Goal: Task Accomplishment & Management: Manage account settings

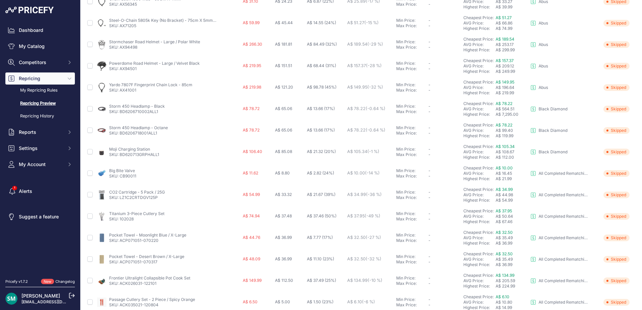
scroll to position [232, 0]
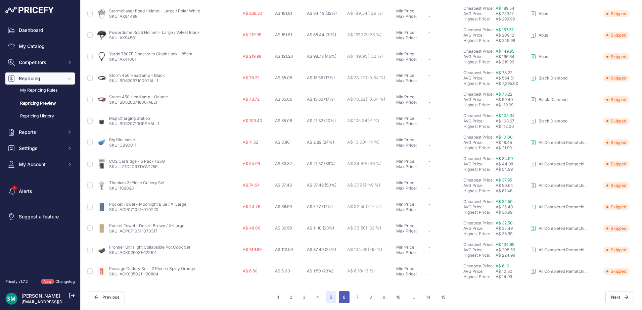
click at [341, 299] on button "6" at bounding box center [344, 298] width 11 height 12
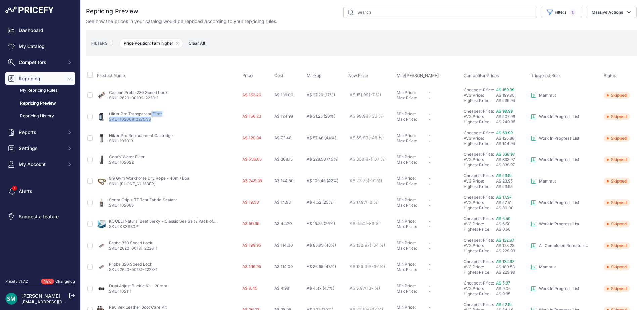
drag, startPoint x: 157, startPoint y: 120, endPoint x: 109, endPoint y: 115, distance: 48.4
click at [109, 115] on div "Hiker Pro Transparent Filter SKU: 10200810275NS" at bounding box center [135, 117] width 53 height 11
copy div "Hiker Pro Transparent Filter SKU: 10200810275NS"
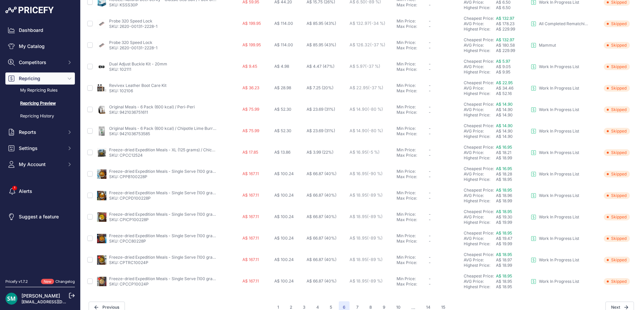
scroll to position [232, 0]
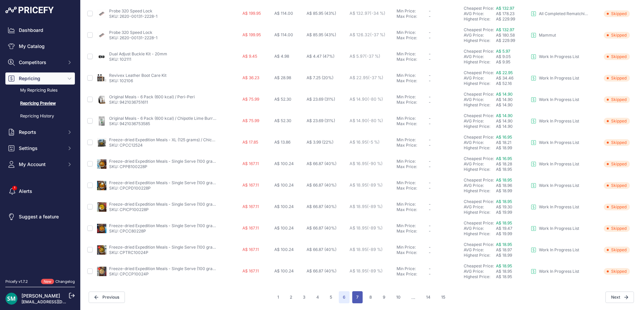
click at [354, 298] on button "7" at bounding box center [357, 298] width 10 height 12
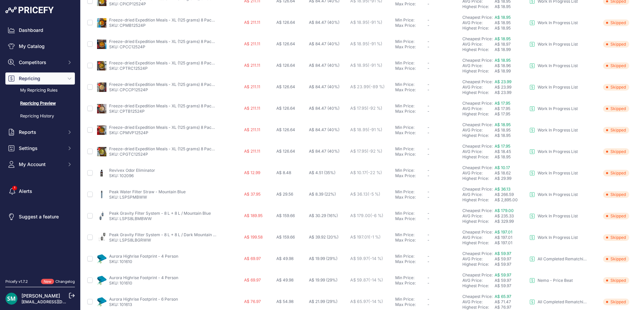
scroll to position [232, 0]
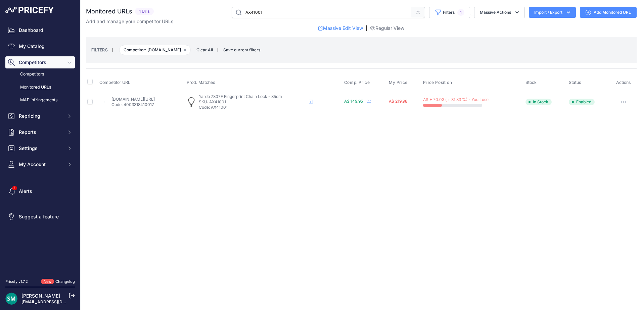
drag, startPoint x: 258, startPoint y: 101, endPoint x: 240, endPoint y: 102, distance: 17.8
click at [240, 102] on p "SKU: AX41001" at bounding box center [252, 101] width 107 height 5
copy p "AX41001"
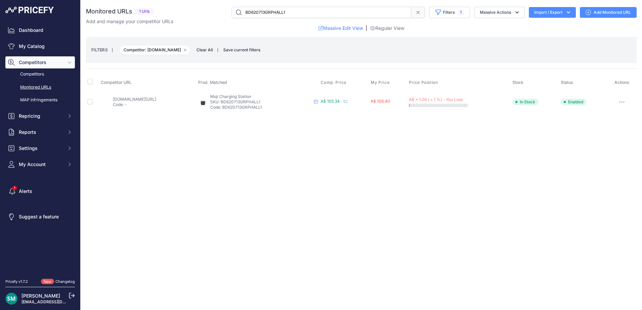
drag, startPoint x: 272, startPoint y: 102, endPoint x: 254, endPoint y: 102, distance: 18.1
click at [254, 102] on p "SKU: BD620713GRPHALL1" at bounding box center [260, 101] width 101 height 5
drag, startPoint x: 287, startPoint y: 102, endPoint x: 249, endPoint y: 102, distance: 38.0
click at [249, 102] on p "SKU: LZ1C2CRTDGV125P" at bounding box center [260, 101] width 106 height 5
copy p "LZ1C2CRTDGV125P"
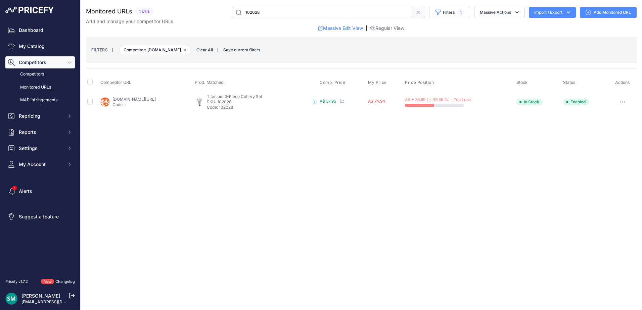
click at [624, 101] on button "button" at bounding box center [622, 101] width 13 height 9
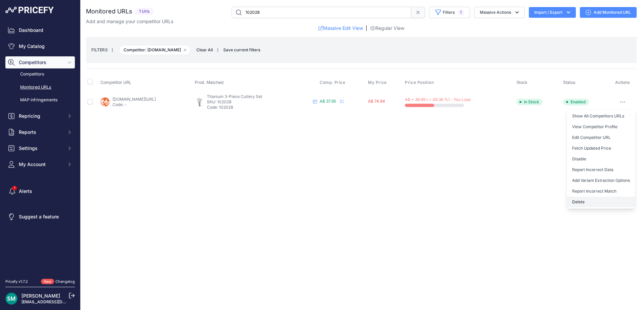
click at [599, 202] on button "Delete" at bounding box center [601, 202] width 69 height 11
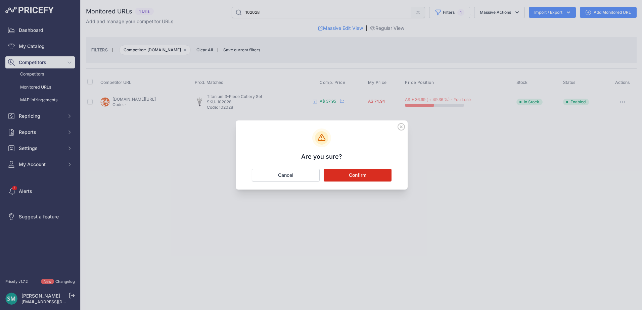
click at [342, 174] on button "Confirm" at bounding box center [358, 175] width 68 height 13
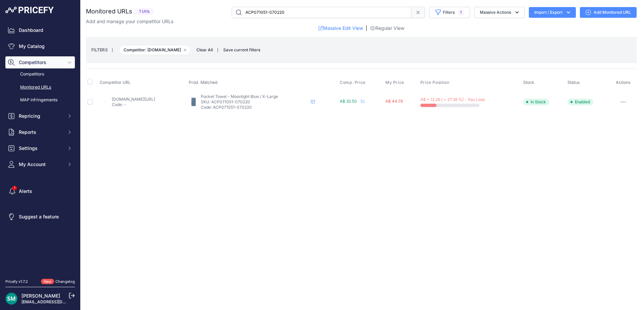
drag, startPoint x: 280, startPoint y: 102, endPoint x: 241, endPoint y: 103, distance: 39.0
click at [241, 103] on p "SKU: ACP071051-070220" at bounding box center [254, 101] width 107 height 5
copy p "ACP071051-070220"
click at [228, 217] on div "Close You are not connected to the internet." at bounding box center [362, 155] width 562 height 310
drag, startPoint x: 164, startPoint y: 95, endPoint x: 152, endPoint y: 98, distance: 12.7
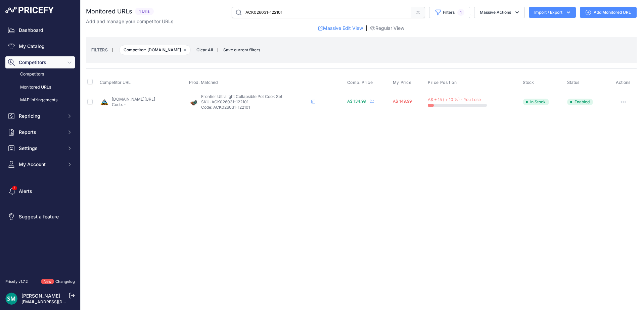
drag, startPoint x: 279, startPoint y: 100, endPoint x: 244, endPoint y: 102, distance: 35.7
click at [244, 102] on p "SKU: ACK026031-122101" at bounding box center [254, 101] width 107 height 5
copy p "ACK026031-122101"
drag, startPoint x: 625, startPoint y: 103, endPoint x: 625, endPoint y: 112, distance: 9.4
click at [625, 103] on button "button" at bounding box center [623, 101] width 13 height 9
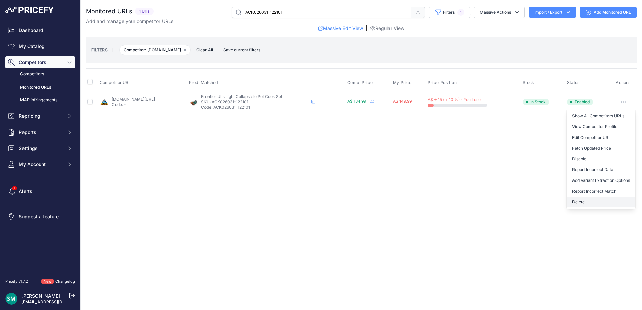
click at [588, 202] on button "Delete" at bounding box center [601, 202] width 69 height 11
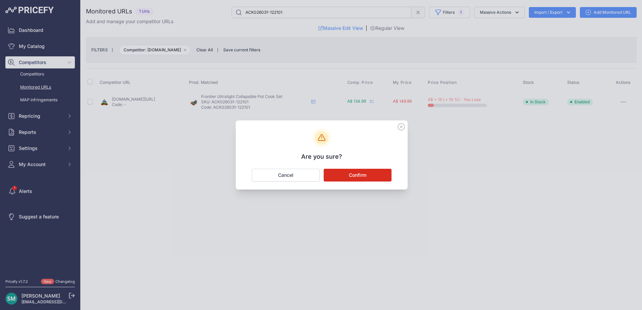
drag, startPoint x: 335, startPoint y: 173, endPoint x: 365, endPoint y: 187, distance: 32.8
click at [335, 174] on button "Confirm" at bounding box center [358, 175] width 68 height 13
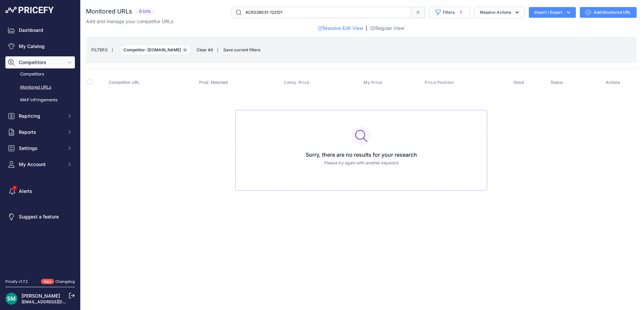
click at [188, 48] on button "Remove filter option" at bounding box center [184, 49] width 5 height 5
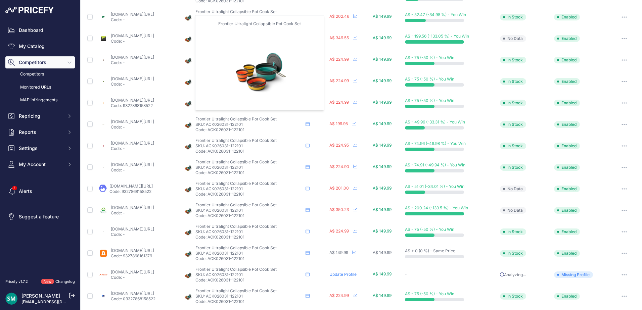
scroll to position [122, 0]
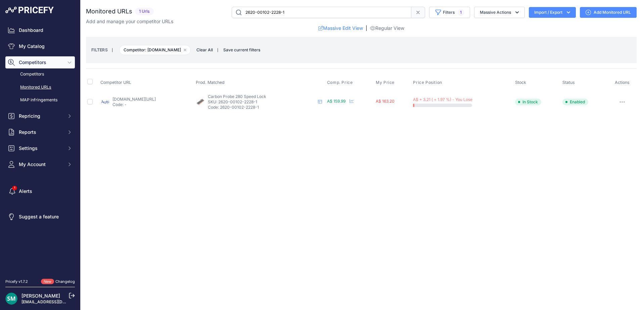
drag, startPoint x: 273, startPoint y: 102, endPoint x: 250, endPoint y: 101, distance: 23.2
click at [250, 101] on p "SKU: 2620-00102-2228-1" at bounding box center [261, 101] width 107 height 5
copy p "2620-00102-2228-1"
drag, startPoint x: 137, startPoint y: 103, endPoint x: 142, endPoint y: 99, distance: 6.5
drag, startPoint x: 287, startPoint y: 103, endPoint x: 255, endPoint y: 101, distance: 31.6
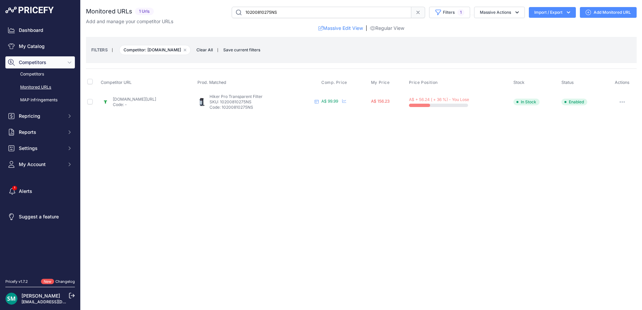
click at [255, 101] on p "SKU: 10200810275NS" at bounding box center [261, 101] width 102 height 5
drag, startPoint x: 255, startPoint y: 101, endPoint x: 264, endPoint y: 102, distance: 8.4
click at [254, 103] on p "SKU: 10200810275NS" at bounding box center [261, 101] width 102 height 5
drag, startPoint x: 287, startPoint y: 103, endPoint x: 252, endPoint y: 101, distance: 35.0
click at [252, 101] on p "SKU: 10200810275NS" at bounding box center [261, 101] width 102 height 5
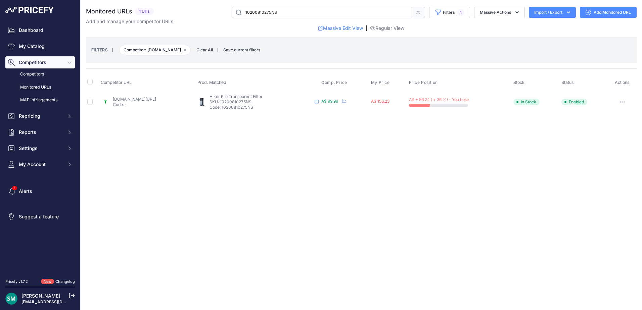
copy p "10200810275NS"
drag, startPoint x: 130, startPoint y: 94, endPoint x: 120, endPoint y: 100, distance: 11.5
drag, startPoint x: 258, startPoint y: 103, endPoint x: 246, endPoint y: 102, distance: 11.4
click at [246, 102] on p "SKU: 102013" at bounding box center [258, 101] width 107 height 5
copy p "102013"
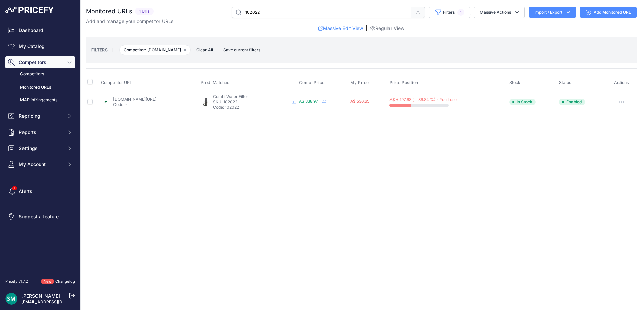
click at [246, 161] on div "Close You are not connected to the internet." at bounding box center [362, 155] width 562 height 310
drag, startPoint x: 272, startPoint y: 102, endPoint x: 256, endPoint y: 102, distance: 15.5
click at [256, 102] on p "SKU: 102022" at bounding box center [251, 101] width 77 height 5
copy p "102022"
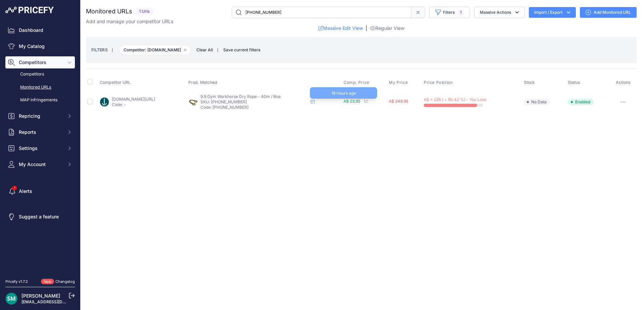
drag, startPoint x: 376, startPoint y: 101, endPoint x: 156, endPoint y: 101, distance: 219.7
click at [621, 100] on button "button" at bounding box center [623, 101] width 13 height 9
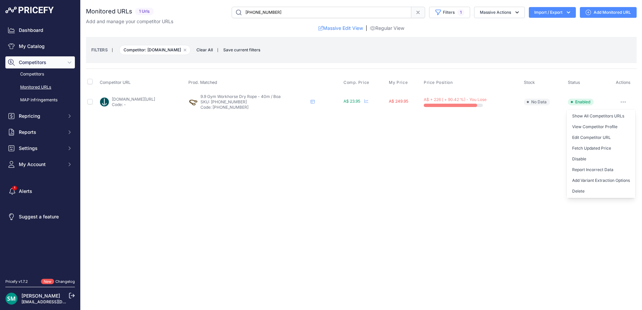
click at [605, 189] on button "Delete" at bounding box center [601, 191] width 69 height 11
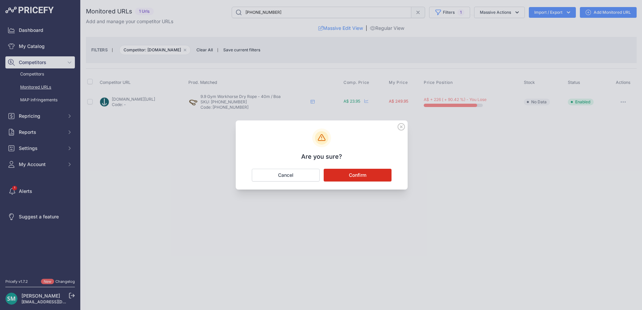
click at [351, 174] on button "Confirm" at bounding box center [358, 175] width 68 height 13
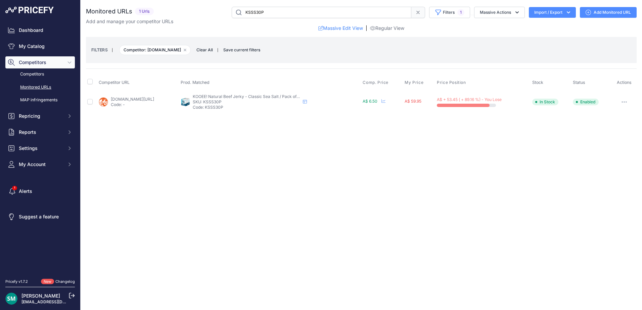
drag, startPoint x: 152, startPoint y: 96, endPoint x: 138, endPoint y: 102, distance: 15.8
drag, startPoint x: 138, startPoint y: 102, endPoint x: 440, endPoint y: 135, distance: 304.1
click at [405, 149] on div "Close You are not connected to the internet." at bounding box center [362, 155] width 562 height 310
click at [627, 103] on button "button" at bounding box center [624, 101] width 13 height 9
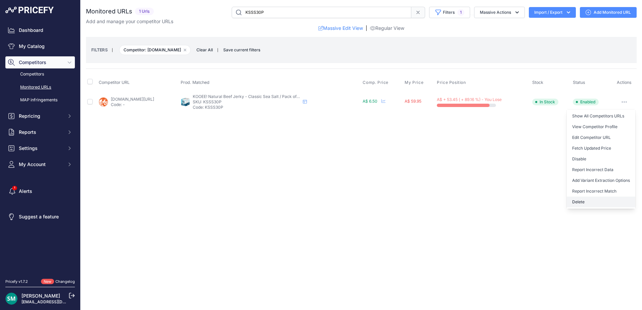
click at [596, 205] on button "Delete" at bounding box center [601, 202] width 69 height 11
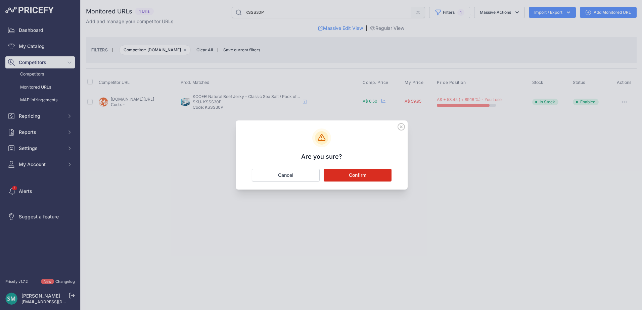
click at [382, 176] on button "Confirm" at bounding box center [358, 175] width 68 height 13
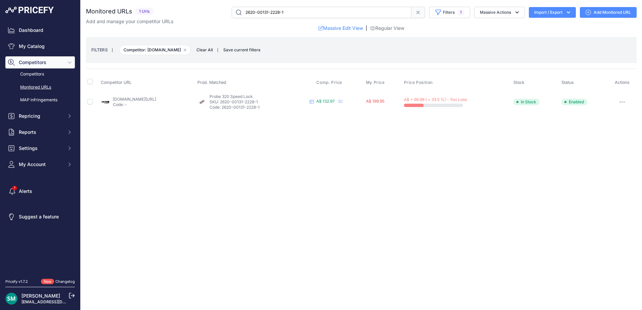
click at [625, 102] on icon "button" at bounding box center [624, 102] width 1 height 1
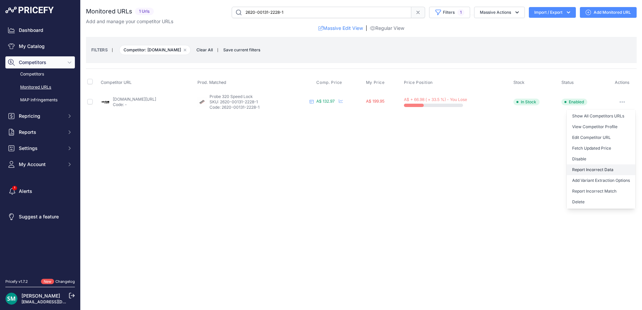
click at [591, 172] on button "Report Incorrect Data" at bounding box center [601, 170] width 69 height 11
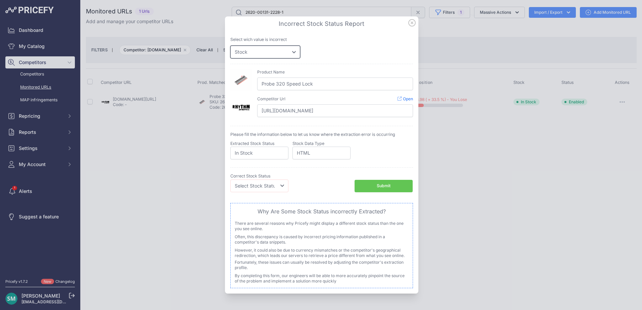
drag, startPoint x: 263, startPoint y: 57, endPoint x: 266, endPoint y: 54, distance: 4.3
click at [263, 57] on select "Price Stock" at bounding box center [265, 52] width 70 height 13
select select "price"
click at [230, 46] on select "Price Stock" at bounding box center [265, 52] width 70 height 13
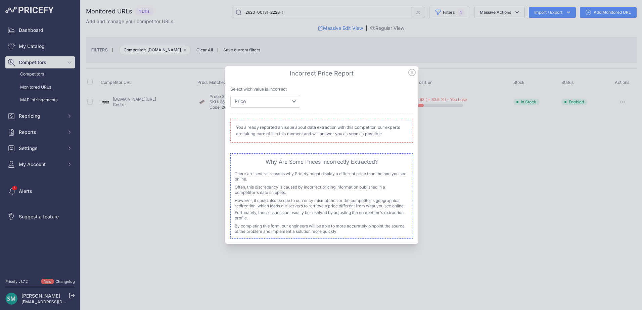
click at [410, 73] on icon at bounding box center [411, 72] width 7 height 7
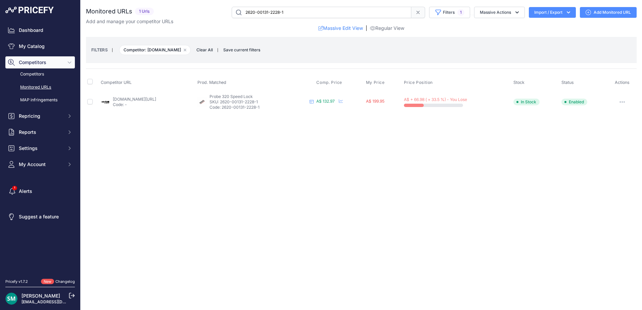
click at [623, 102] on icon "button" at bounding box center [622, 102] width 1 height 1
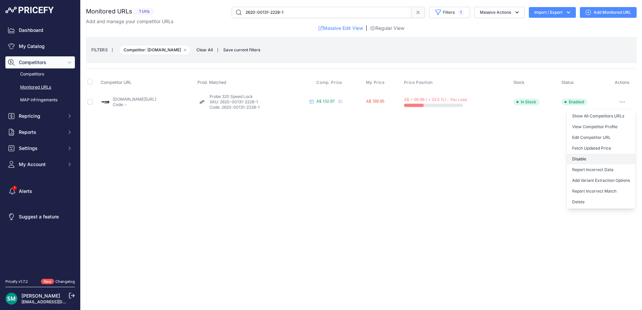
click at [607, 162] on button "Disable" at bounding box center [601, 159] width 69 height 11
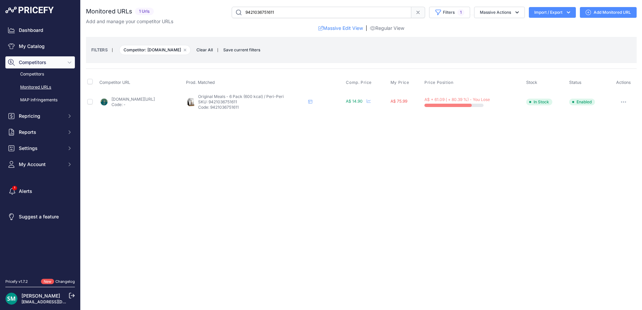
click at [621, 105] on button "button" at bounding box center [623, 101] width 13 height 9
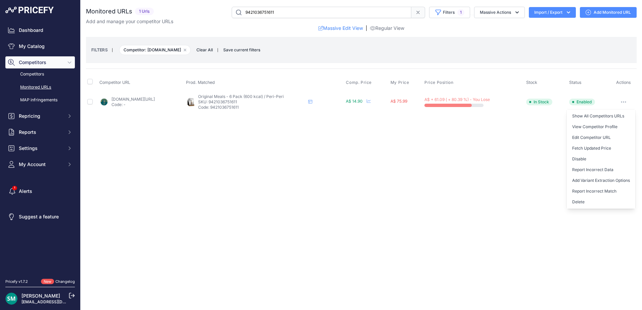
click at [605, 206] on button "Delete" at bounding box center [601, 202] width 69 height 11
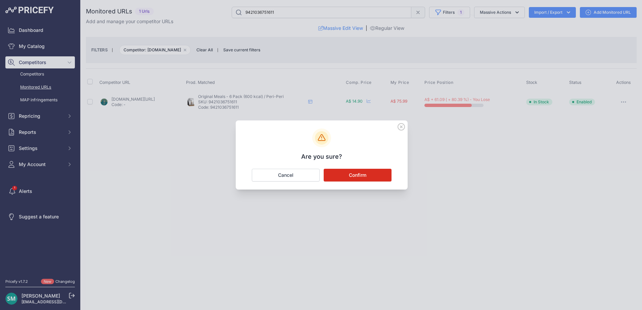
click at [377, 178] on button "Confirm" at bounding box center [358, 175] width 68 height 13
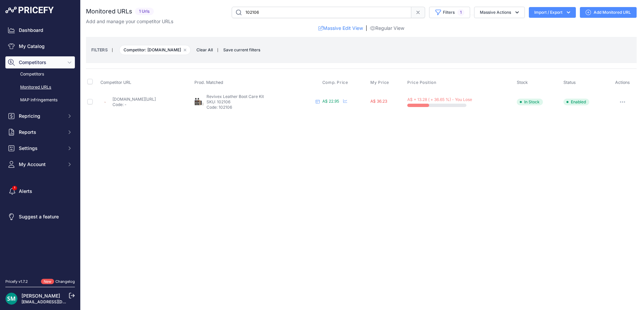
click at [621, 101] on icon "button" at bounding box center [622, 101] width 5 height 1
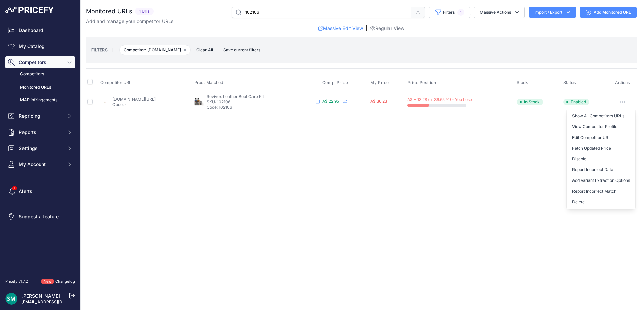
click at [595, 203] on button "Delete" at bounding box center [601, 202] width 69 height 11
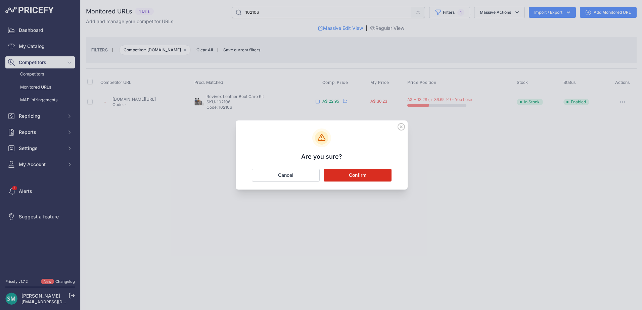
drag, startPoint x: 364, startPoint y: 177, endPoint x: 366, endPoint y: 187, distance: 9.9
click at [363, 177] on button "Confirm" at bounding box center [358, 175] width 68 height 13
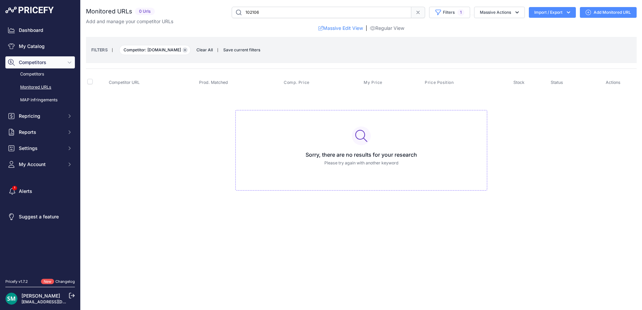
click at [188, 52] on button "Remove filter option" at bounding box center [184, 49] width 5 height 5
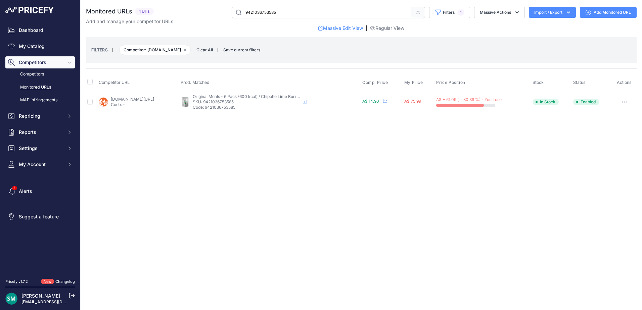
click at [626, 105] on button "button" at bounding box center [624, 101] width 13 height 9
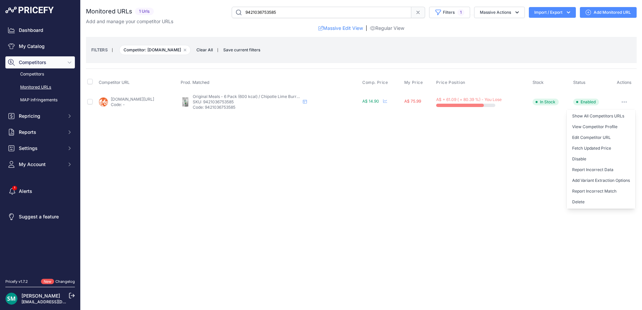
click at [603, 200] on button "Delete" at bounding box center [601, 202] width 69 height 11
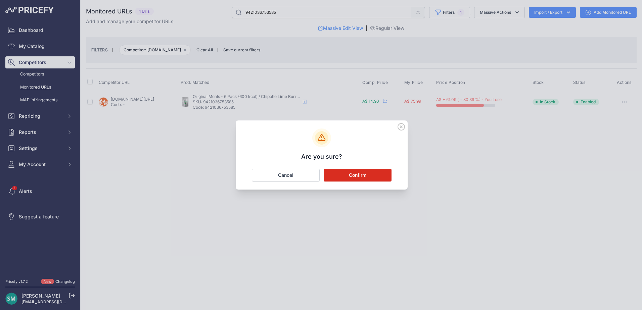
click at [349, 177] on button "Confirm" at bounding box center [358, 175] width 68 height 13
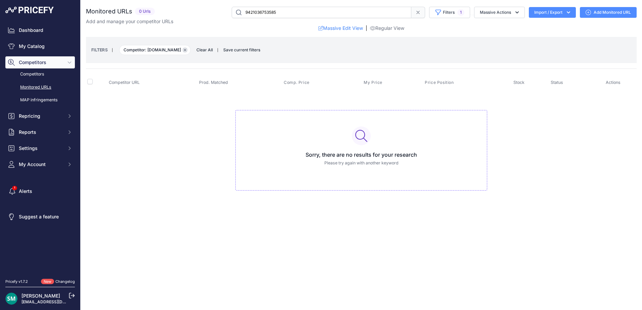
click at [185, 51] on icon "button" at bounding box center [185, 50] width 3 height 3
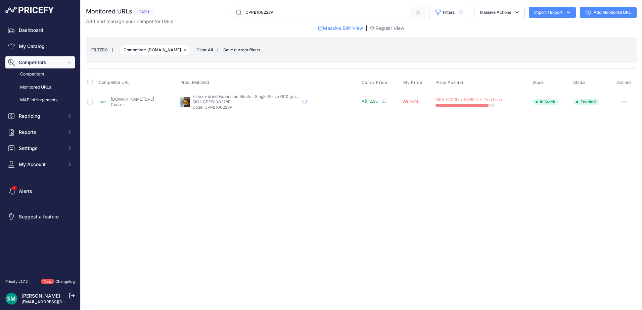
click at [620, 98] on button "button" at bounding box center [624, 101] width 13 height 9
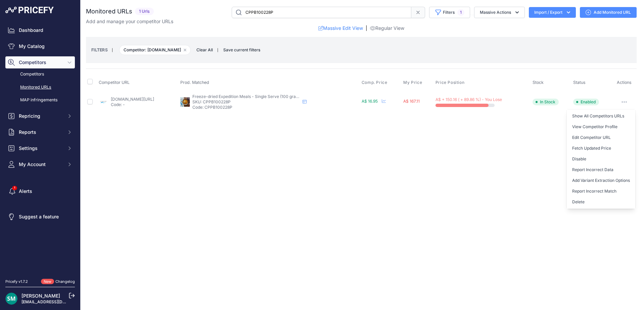
click at [593, 202] on button "Delete" at bounding box center [601, 202] width 69 height 11
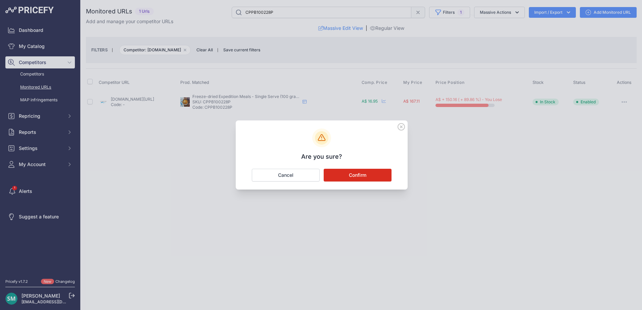
click at [354, 177] on button "Confirm" at bounding box center [358, 175] width 68 height 13
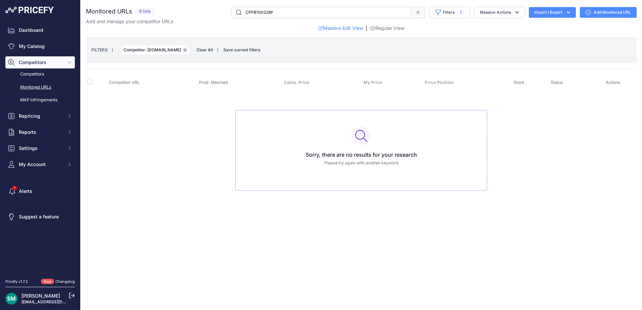
click at [188, 51] on button "Remove filter option" at bounding box center [184, 49] width 5 height 5
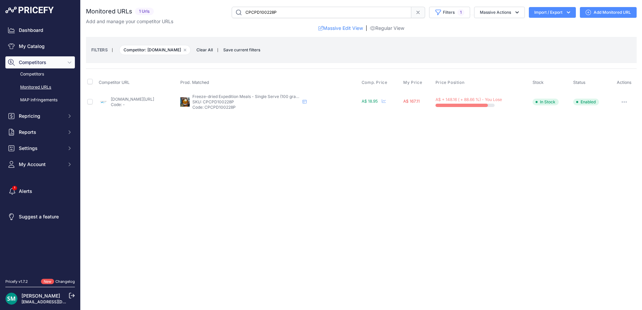
click at [625, 103] on button "button" at bounding box center [624, 101] width 13 height 9
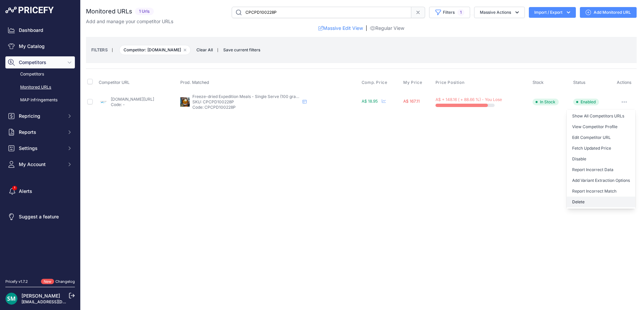
click at [589, 206] on button "Delete" at bounding box center [601, 202] width 69 height 11
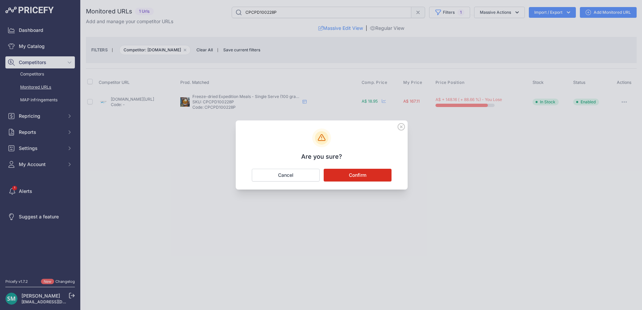
drag, startPoint x: 375, startPoint y: 176, endPoint x: 374, endPoint y: 169, distance: 7.5
click at [375, 176] on button "Confirm" at bounding box center [358, 175] width 68 height 13
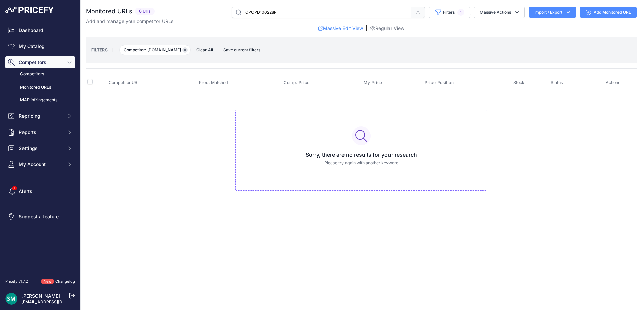
click at [188, 51] on button "Remove filter option" at bounding box center [184, 49] width 5 height 5
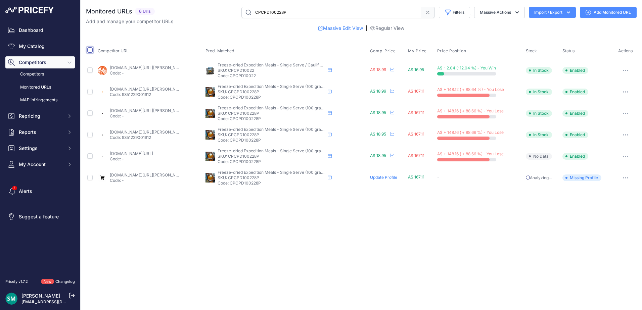
click at [89, 50] on input "checkbox" at bounding box center [89, 49] width 5 height 5
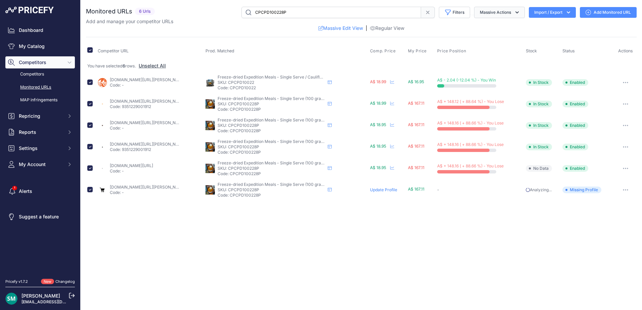
click at [504, 13] on button "Massive Actions" at bounding box center [499, 12] width 51 height 11
click at [506, 55] on button "Delete" at bounding box center [498, 52] width 54 height 12
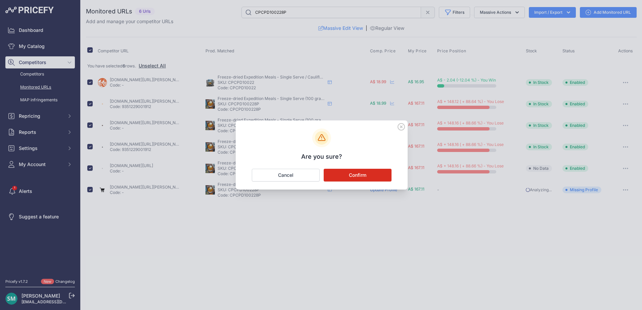
click at [376, 175] on button "Confirm" at bounding box center [358, 175] width 68 height 13
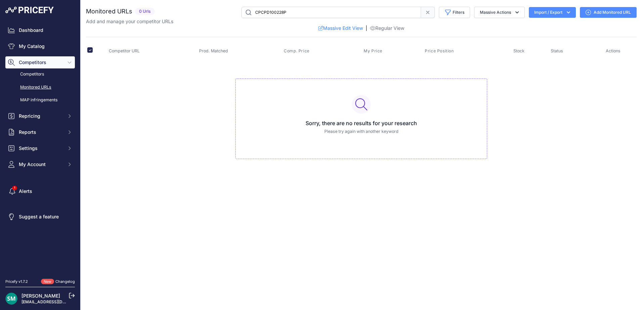
checkbox input "false"
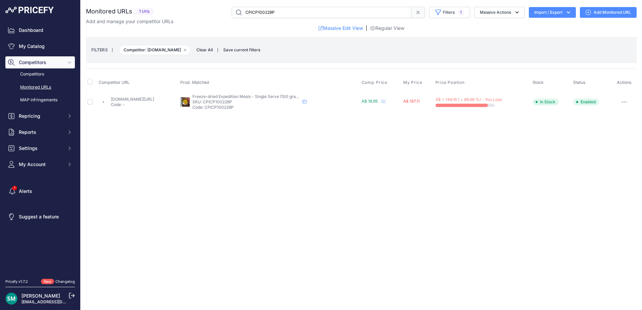
click at [623, 100] on button "button" at bounding box center [624, 101] width 13 height 9
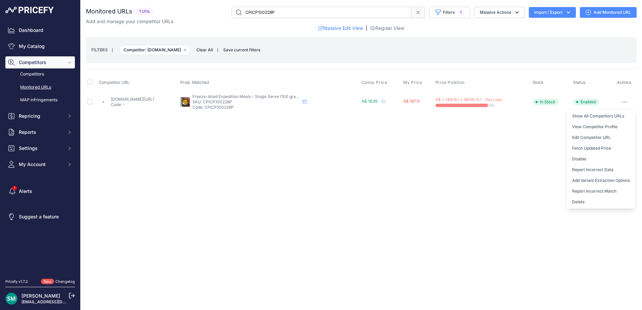
click at [587, 203] on button "Delete" at bounding box center [601, 202] width 69 height 11
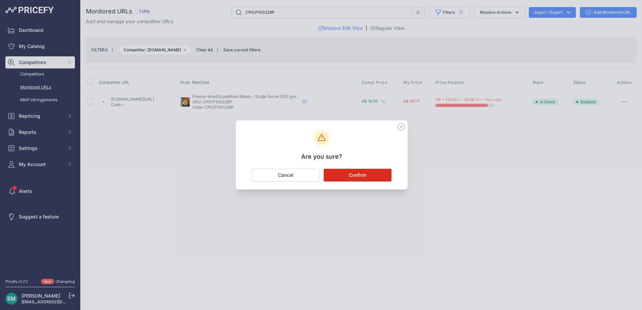
click at [358, 183] on div "Are you sure? Confirm Cancel" at bounding box center [322, 155] width 172 height 69
click at [361, 177] on button "Confirm" at bounding box center [358, 175] width 68 height 13
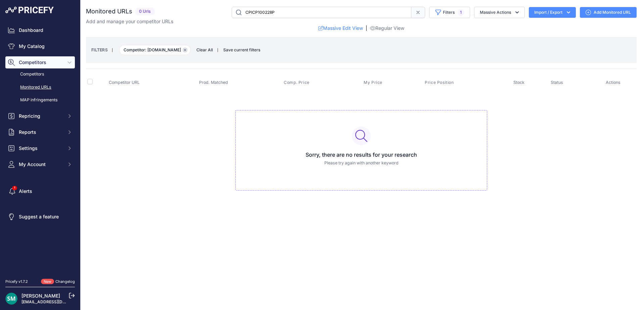
click at [188, 51] on button "Remove filter option" at bounding box center [184, 49] width 5 height 5
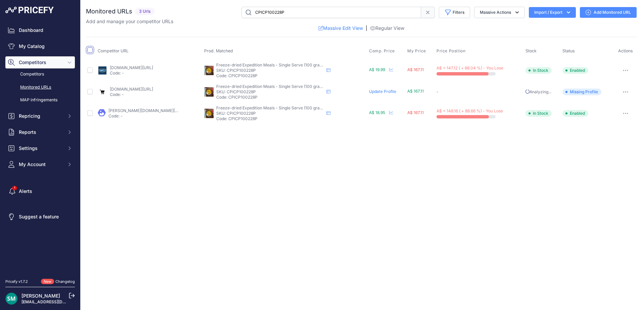
click at [92, 49] on input "checkbox" at bounding box center [89, 49] width 5 height 5
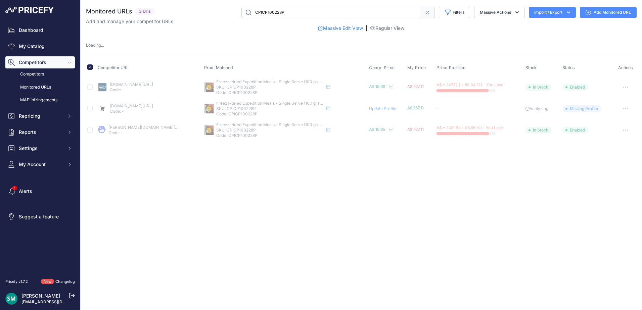
click at [509, 16] on button "Massive Actions" at bounding box center [499, 12] width 51 height 11
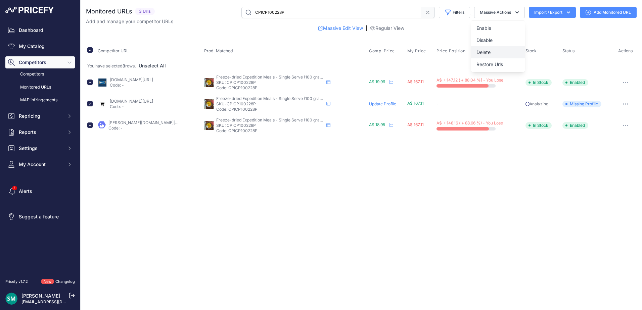
click at [499, 55] on button "Delete" at bounding box center [498, 52] width 54 height 12
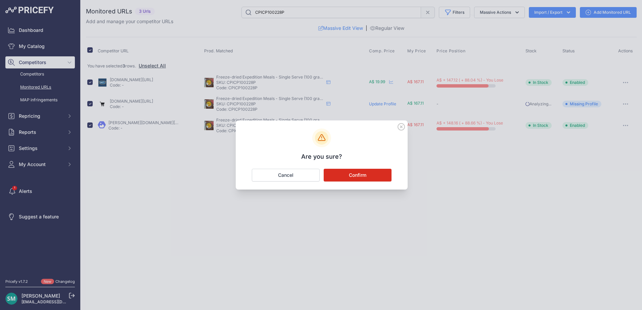
click at [364, 174] on button "Confirm" at bounding box center [358, 175] width 68 height 13
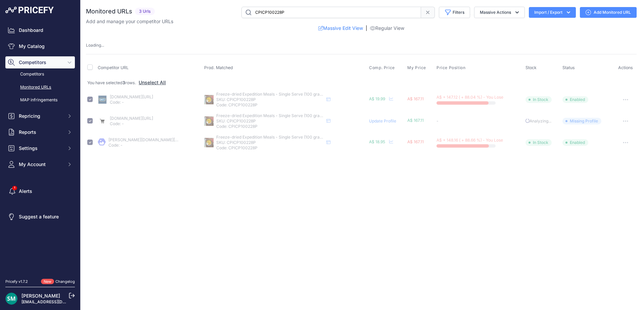
checkbox input "false"
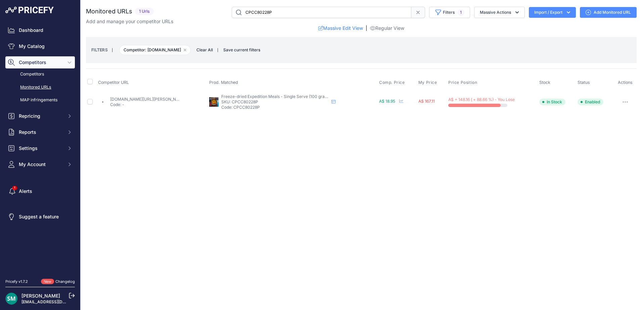
click at [626, 101] on button "button" at bounding box center [625, 101] width 13 height 9
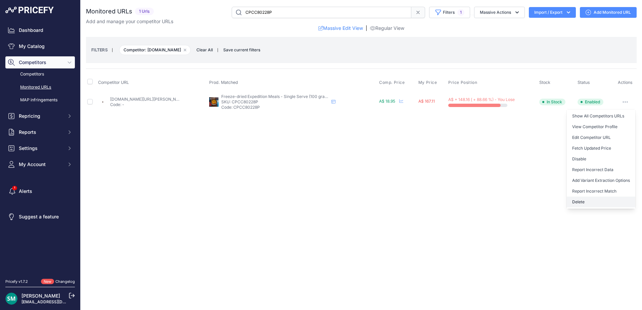
click at [591, 199] on button "Delete" at bounding box center [601, 202] width 69 height 11
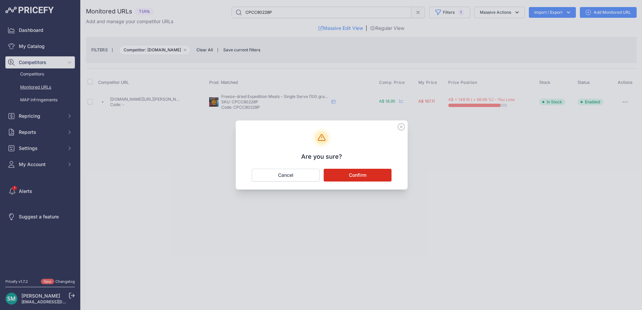
click at [363, 175] on button "Confirm" at bounding box center [358, 175] width 68 height 13
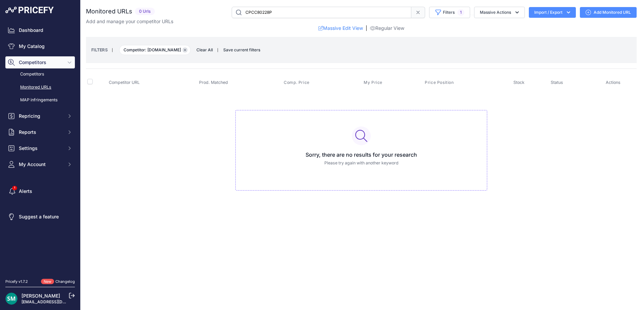
click at [186, 50] on icon "button" at bounding box center [185, 50] width 2 height 2
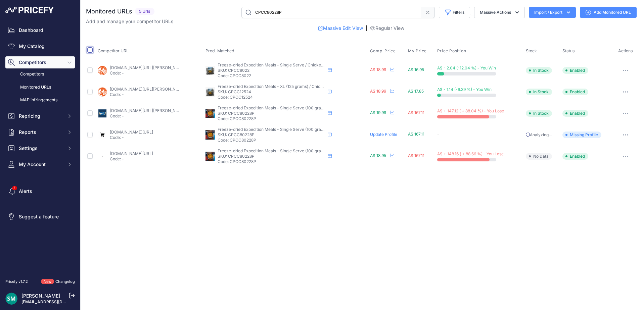
click at [92, 51] on input "checkbox" at bounding box center [89, 49] width 5 height 5
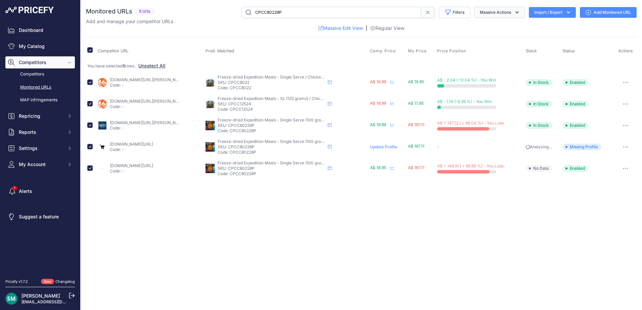
click at [510, 11] on button "Massive Actions" at bounding box center [499, 12] width 51 height 11
click at [496, 51] on button "Delete" at bounding box center [498, 52] width 54 height 12
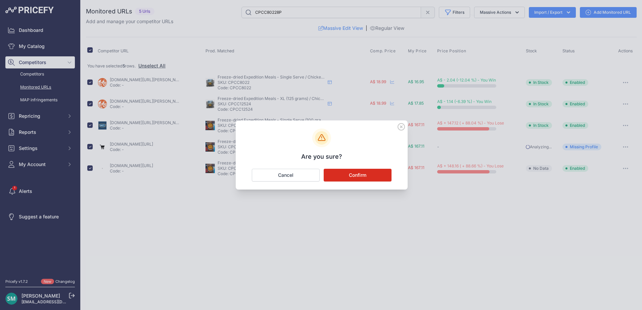
drag, startPoint x: 372, startPoint y: 175, endPoint x: 389, endPoint y: 184, distance: 18.8
click at [372, 175] on button "Confirm" at bounding box center [358, 175] width 68 height 13
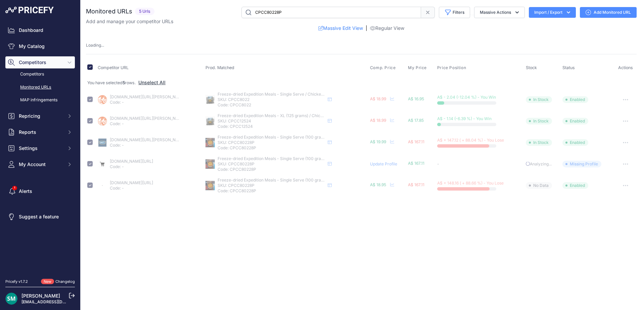
checkbox input "false"
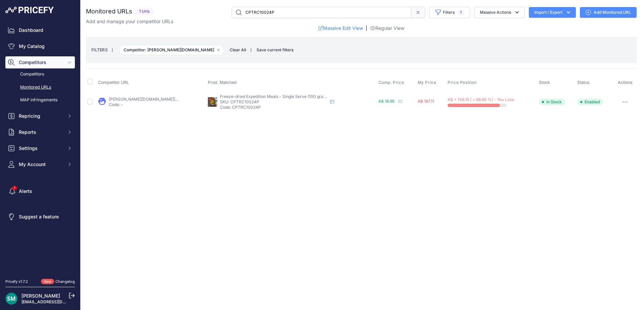
click at [624, 102] on icon "button" at bounding box center [625, 101] width 5 height 1
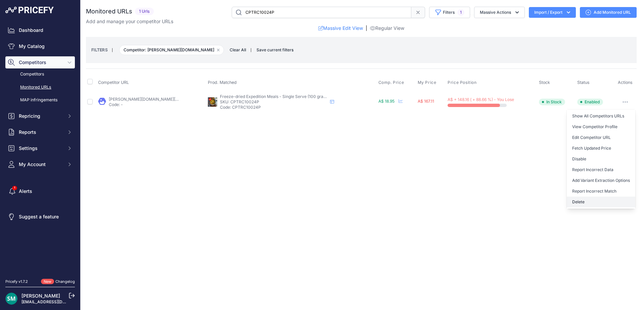
click at [600, 198] on button "Delete" at bounding box center [601, 202] width 69 height 11
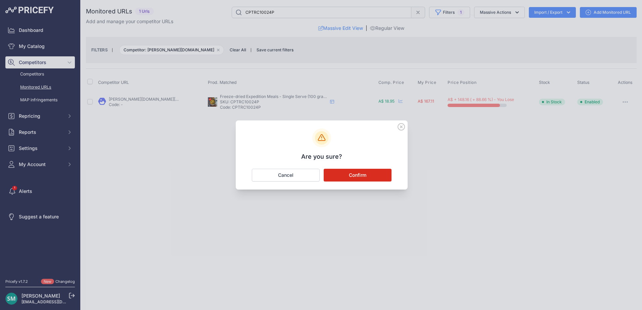
click at [376, 180] on button "Confirm" at bounding box center [358, 175] width 68 height 13
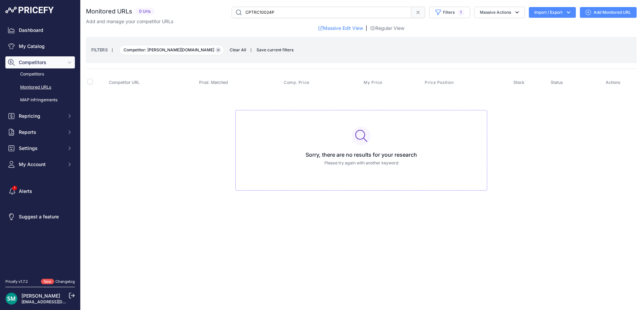
click at [217, 50] on icon "button" at bounding box center [218, 50] width 3 height 3
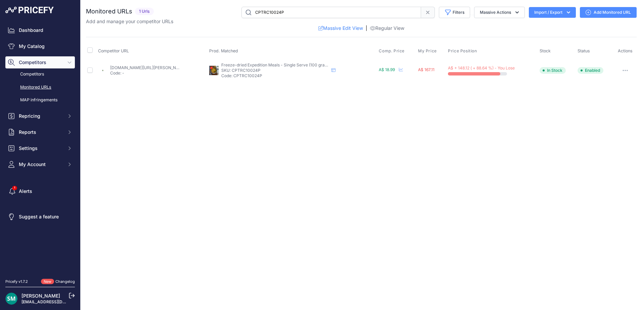
click at [626, 72] on button "button" at bounding box center [625, 70] width 13 height 9
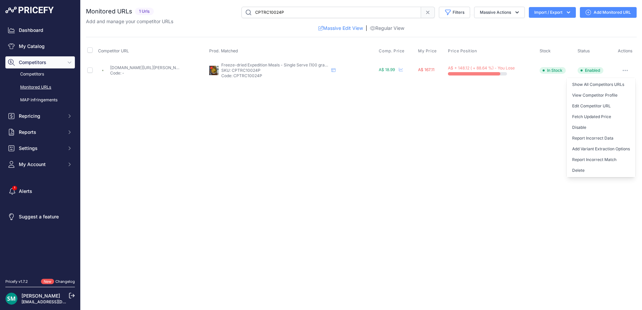
drag, startPoint x: 605, startPoint y: 172, endPoint x: 603, endPoint y: 177, distance: 5.4
click at [605, 172] on button "Delete" at bounding box center [601, 170] width 69 height 11
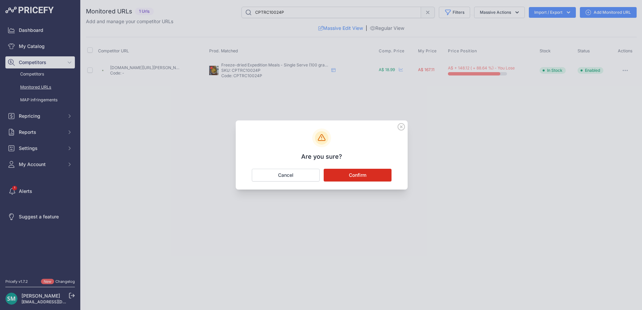
click at [340, 176] on button "Confirm" at bounding box center [358, 175] width 68 height 13
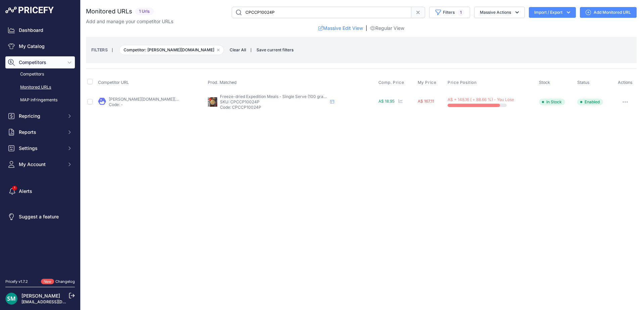
click at [626, 101] on button "button" at bounding box center [625, 101] width 13 height 9
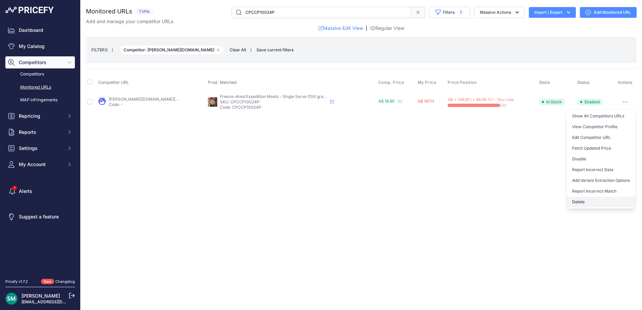
click at [586, 202] on button "Delete" at bounding box center [601, 202] width 69 height 11
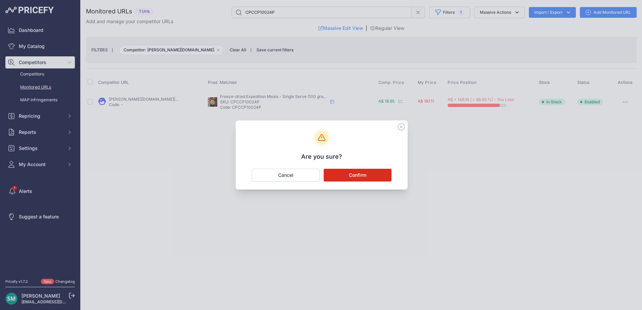
click at [383, 178] on button "Confirm" at bounding box center [358, 175] width 68 height 13
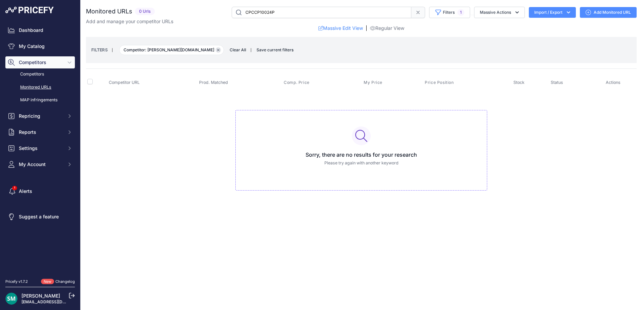
click at [216, 50] on button "Remove filter option" at bounding box center [218, 49] width 5 height 5
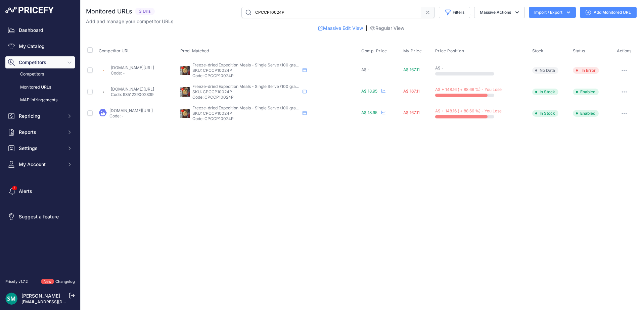
click at [622, 93] on button "button" at bounding box center [624, 91] width 13 height 9
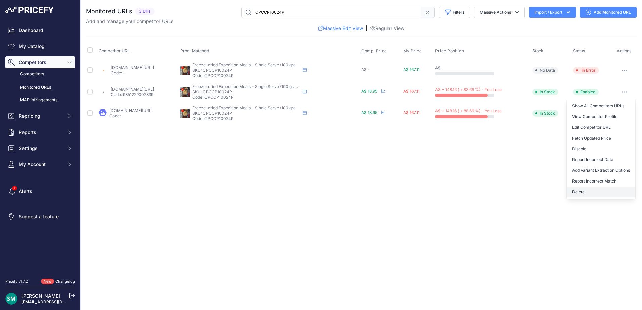
click at [592, 194] on button "Delete" at bounding box center [601, 192] width 69 height 11
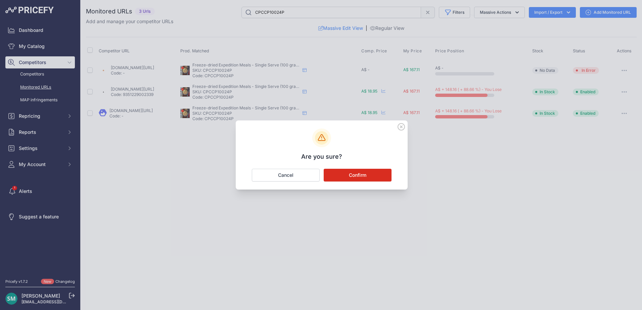
drag, startPoint x: 352, startPoint y: 175, endPoint x: 385, endPoint y: 179, distance: 32.8
click at [353, 176] on button "Confirm" at bounding box center [358, 175] width 68 height 13
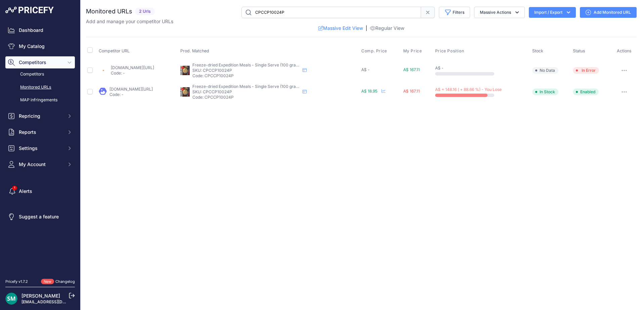
click at [624, 92] on icon "button" at bounding box center [624, 91] width 5 height 1
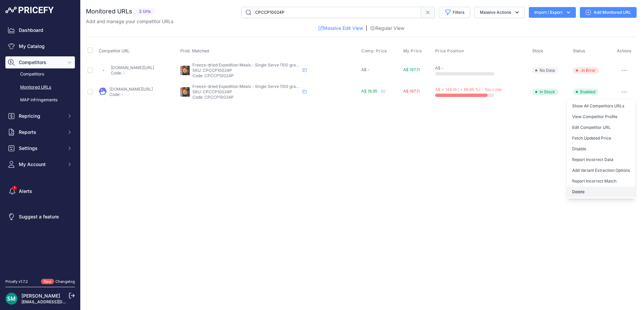
click at [602, 194] on button "Delete" at bounding box center [601, 192] width 69 height 11
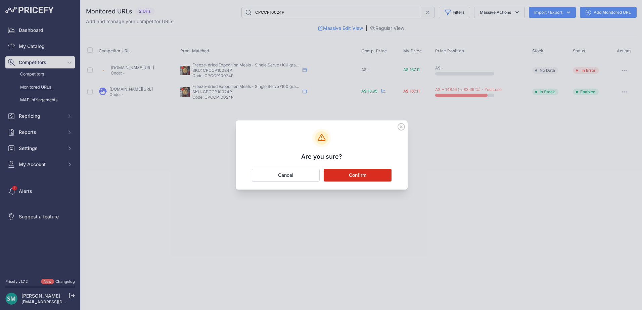
click at [378, 177] on button "Confirm" at bounding box center [358, 175] width 68 height 13
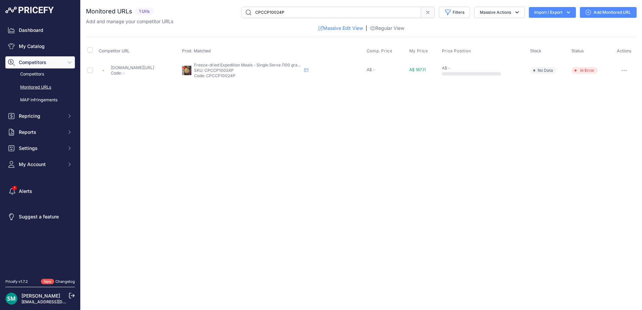
click at [621, 67] on button "button" at bounding box center [624, 70] width 13 height 9
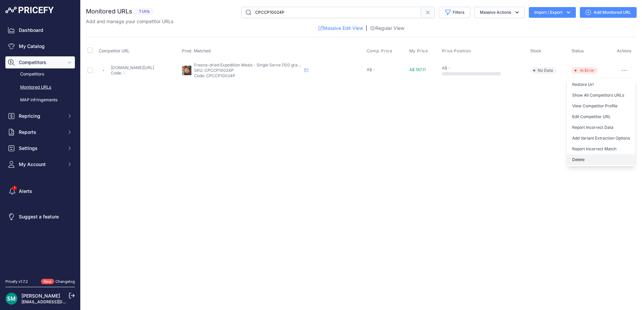
click at [606, 157] on button "Delete" at bounding box center [601, 159] width 69 height 11
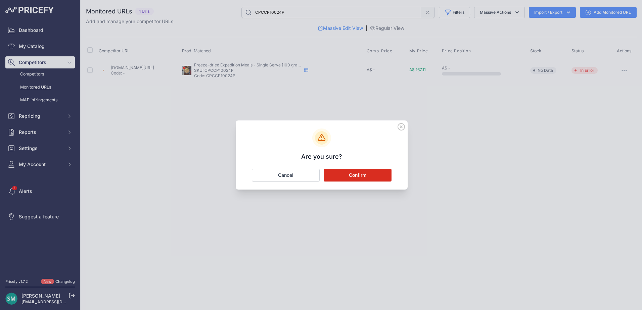
drag, startPoint x: 374, startPoint y: 173, endPoint x: 373, endPoint y: 189, distance: 16.8
click at [374, 173] on button "Confirm" at bounding box center [358, 175] width 68 height 13
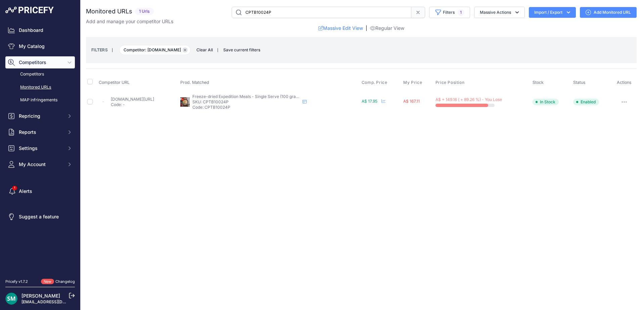
click at [184, 51] on icon "button" at bounding box center [185, 50] width 3 height 3
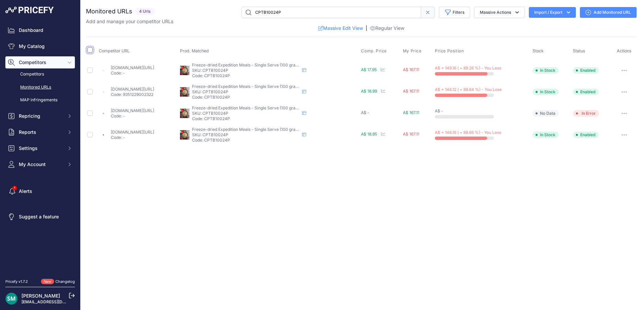
click at [88, 51] on input "checkbox" at bounding box center [89, 49] width 5 height 5
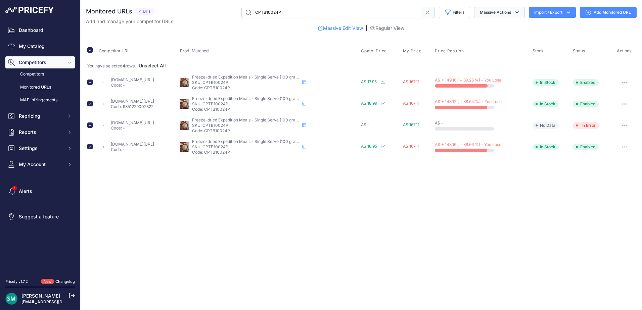
click at [518, 16] on button "Massive Actions" at bounding box center [499, 12] width 51 height 11
click at [505, 54] on button "Delete" at bounding box center [498, 52] width 54 height 12
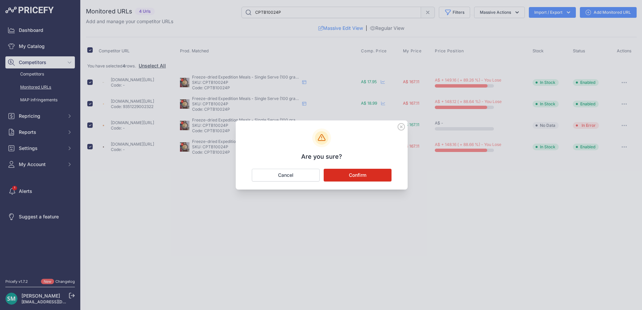
click at [381, 176] on button "Confirm" at bounding box center [358, 175] width 68 height 13
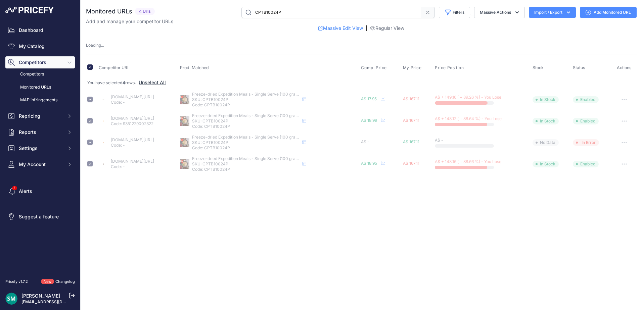
checkbox input "false"
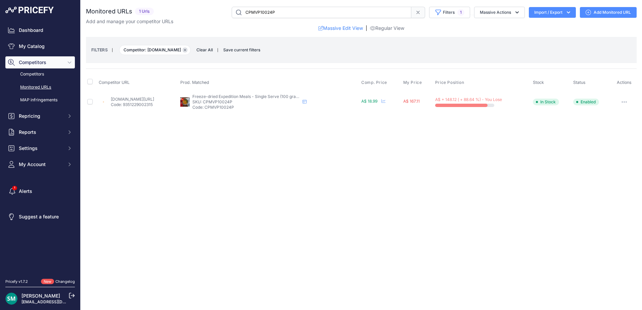
click at [188, 52] on button "Remove filter option" at bounding box center [184, 49] width 5 height 5
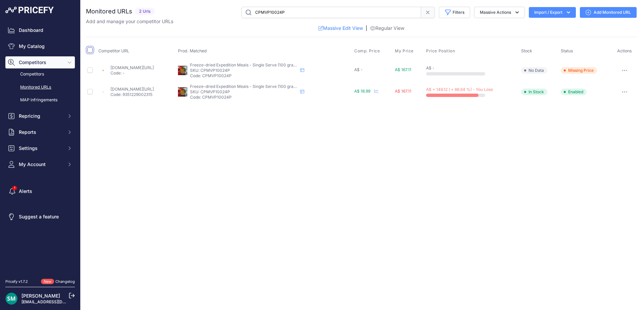
click at [89, 49] on input "checkbox" at bounding box center [89, 49] width 5 height 5
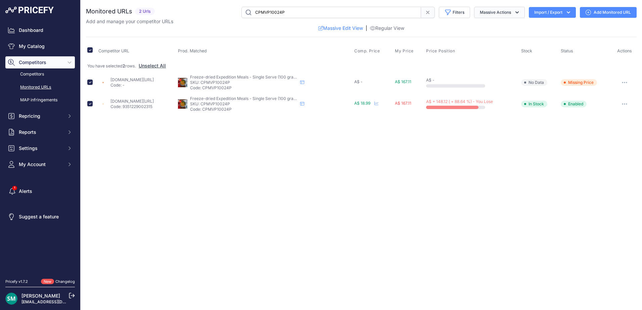
click at [508, 12] on button "Massive Actions" at bounding box center [499, 12] width 51 height 11
click at [505, 56] on button "Delete" at bounding box center [498, 52] width 54 height 12
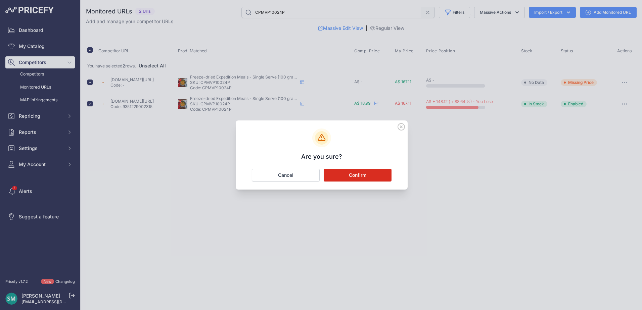
click at [366, 179] on button "Confirm" at bounding box center [358, 175] width 68 height 13
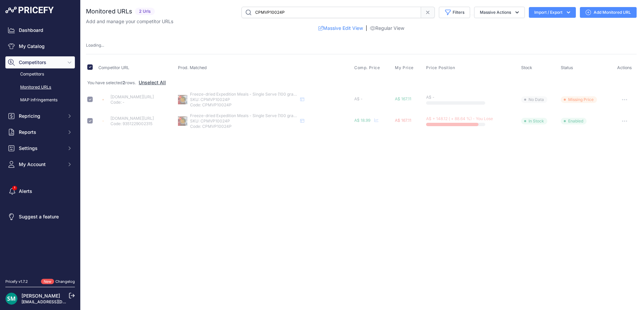
checkbox input "false"
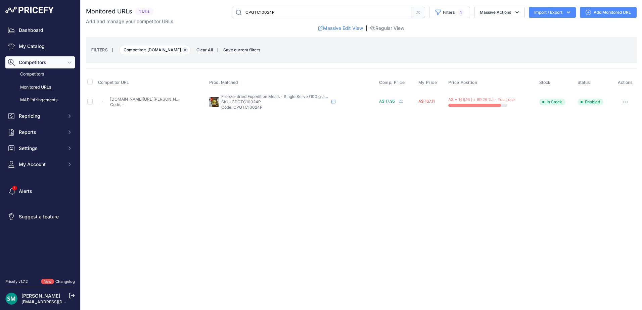
click at [184, 50] on icon "button" at bounding box center [185, 50] width 2 height 2
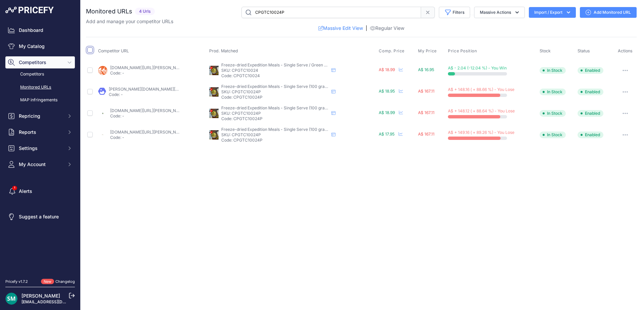
click at [87, 50] on input "checkbox" at bounding box center [89, 49] width 5 height 5
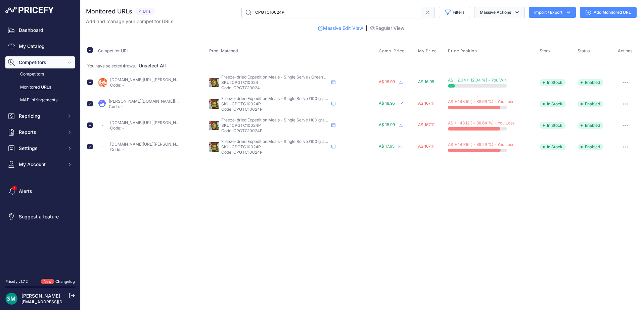
click at [506, 17] on button "Massive Actions" at bounding box center [499, 12] width 51 height 11
click at [499, 53] on button "Delete" at bounding box center [498, 52] width 54 height 12
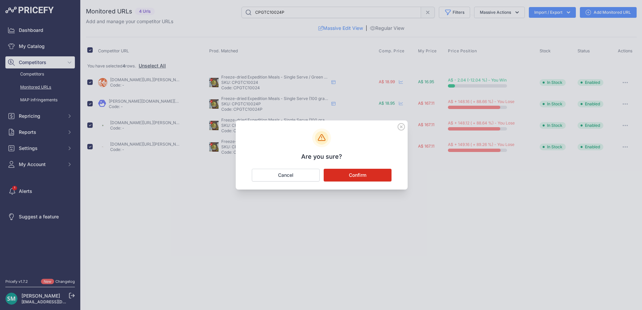
click at [380, 173] on button "Confirm" at bounding box center [358, 175] width 68 height 13
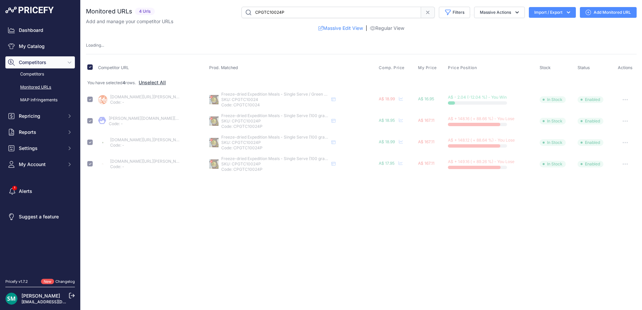
checkbox input "false"
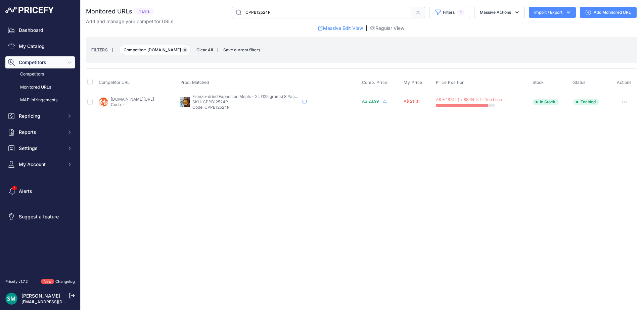
click at [187, 51] on button "Remove filter option" at bounding box center [184, 49] width 5 height 5
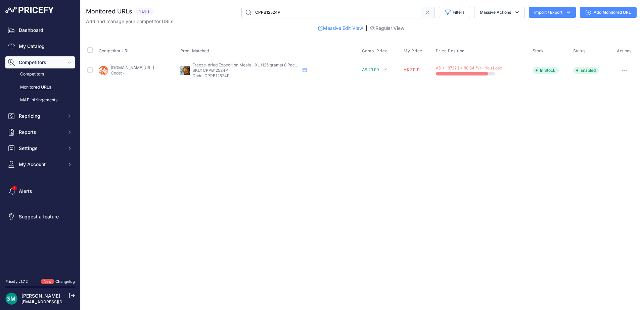
click at [624, 71] on icon "button" at bounding box center [624, 70] width 5 height 1
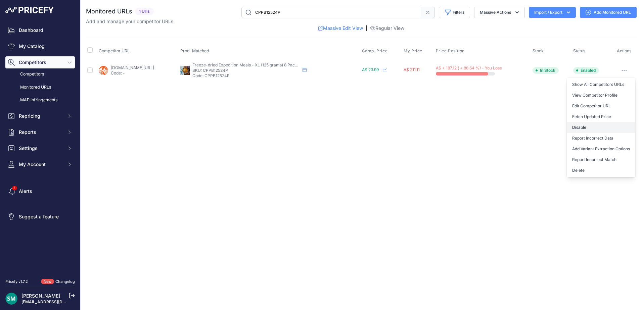
click at [619, 129] on button "Disable" at bounding box center [601, 127] width 69 height 11
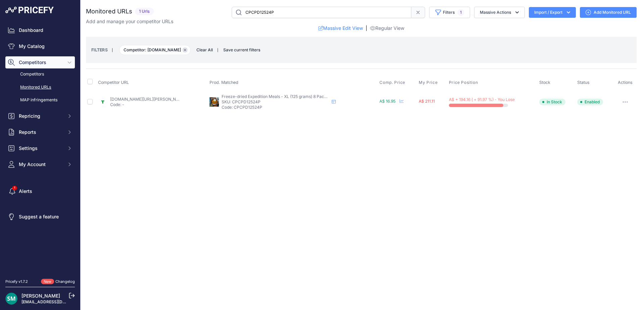
click at [183, 50] on button "Remove filter option" at bounding box center [184, 49] width 5 height 5
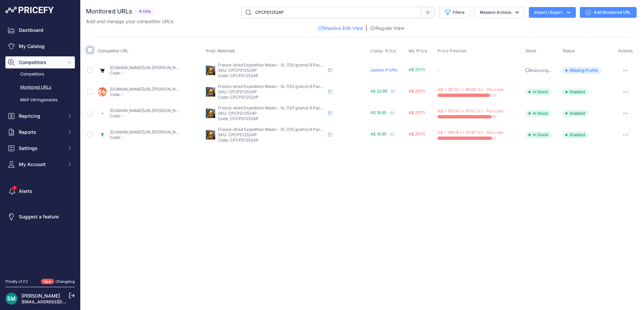
click at [89, 48] on input "checkbox" at bounding box center [89, 49] width 5 height 5
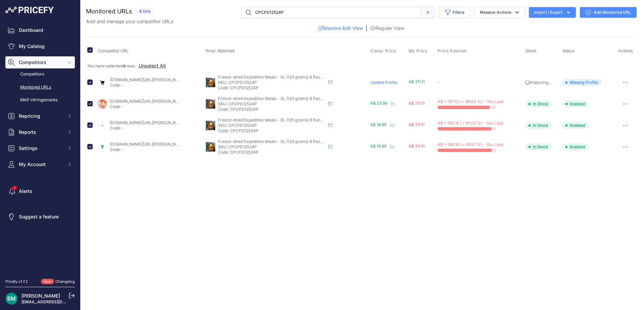
click at [499, 18] on div "Add and manage your competitor URLs" at bounding box center [361, 21] width 551 height 7
click at [502, 15] on button "Massive Actions" at bounding box center [499, 12] width 51 height 11
click at [510, 53] on button "Delete" at bounding box center [498, 52] width 54 height 12
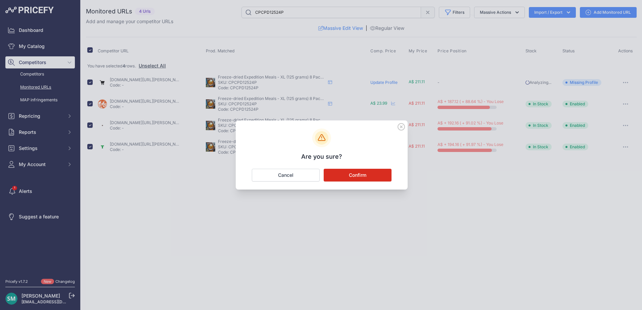
click at [374, 181] on button "Confirm" at bounding box center [358, 175] width 68 height 13
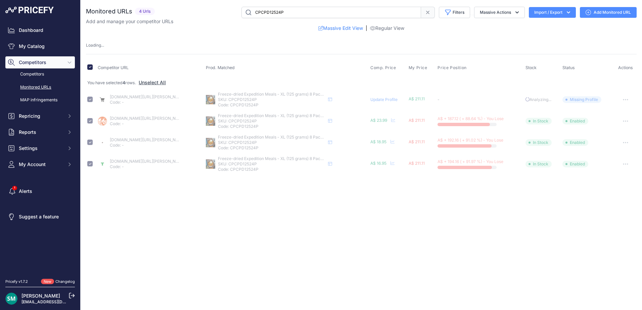
checkbox input "false"
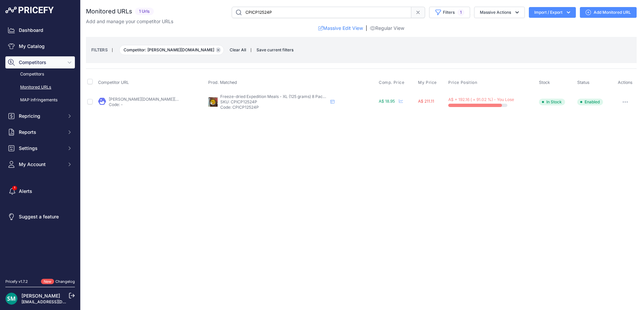
click at [216, 51] on button "Remove filter option" at bounding box center [218, 49] width 5 height 5
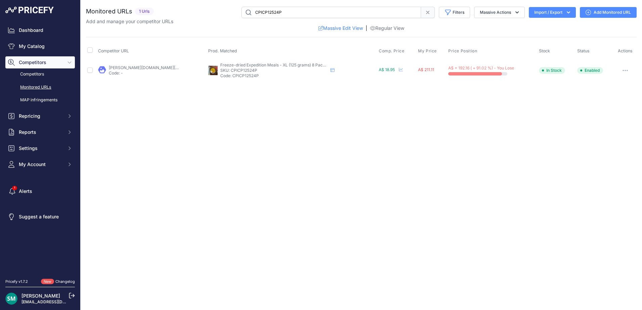
click at [624, 71] on icon "button" at bounding box center [625, 70] width 5 height 1
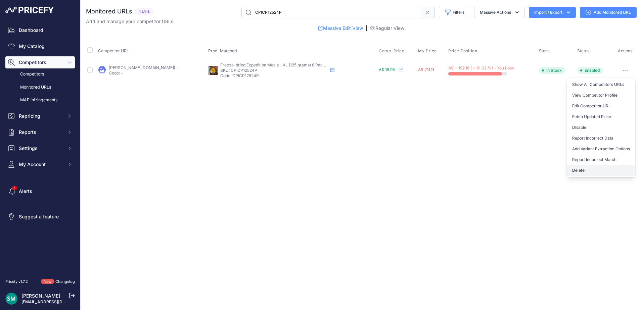
click at [586, 169] on button "Delete" at bounding box center [601, 170] width 69 height 11
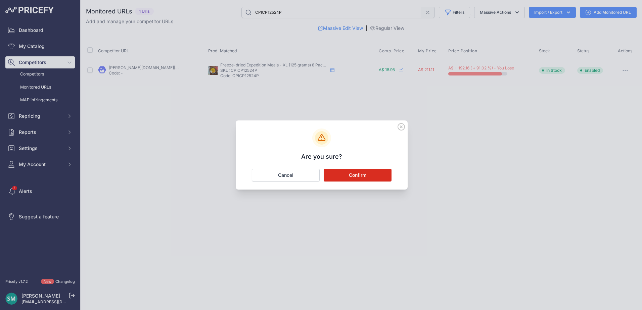
click at [369, 178] on button "Confirm" at bounding box center [358, 175] width 68 height 13
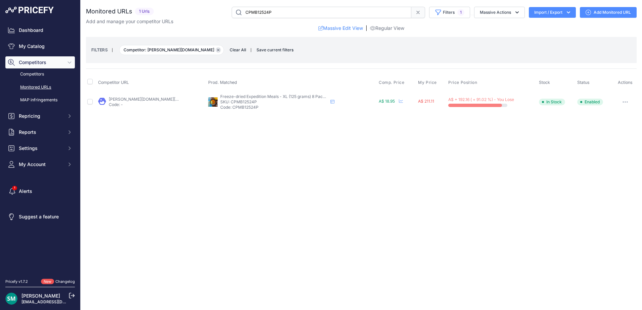
click at [216, 52] on button "Remove filter option" at bounding box center [218, 49] width 5 height 5
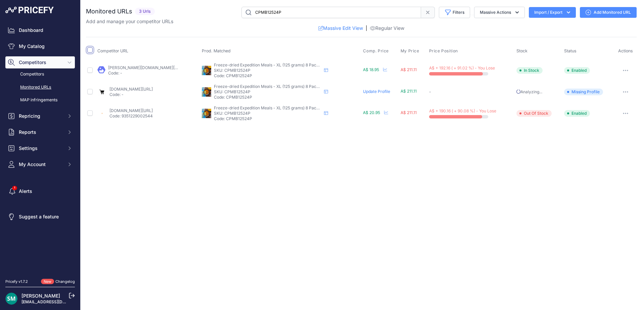
click at [90, 49] on input "checkbox" at bounding box center [89, 49] width 5 height 5
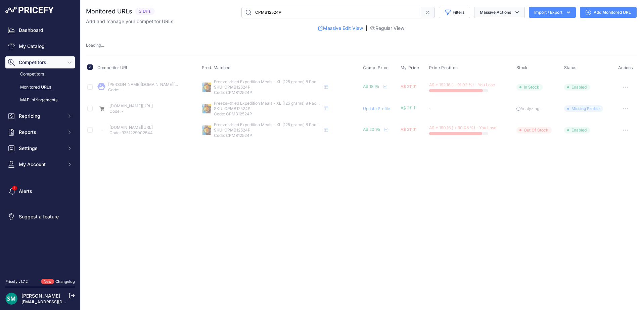
click at [515, 15] on icon "button" at bounding box center [517, 12] width 7 height 7
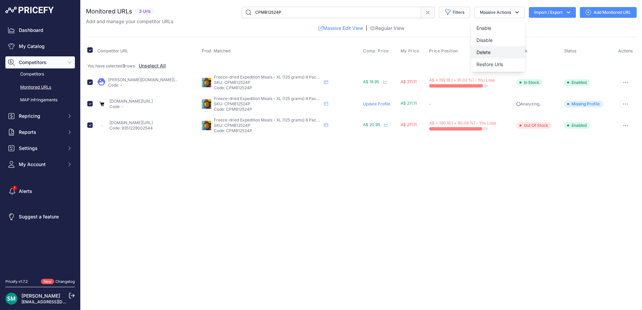
click at [512, 51] on button "Delete" at bounding box center [498, 52] width 54 height 12
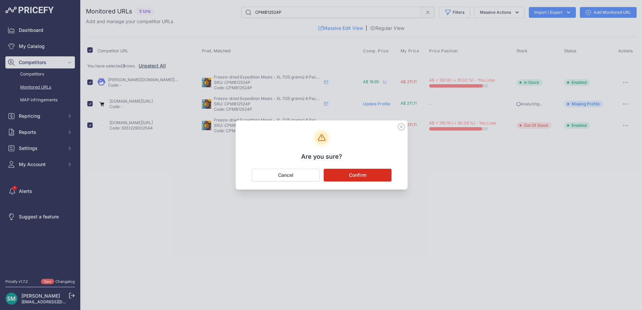
click at [381, 173] on button "Confirm" at bounding box center [358, 175] width 68 height 13
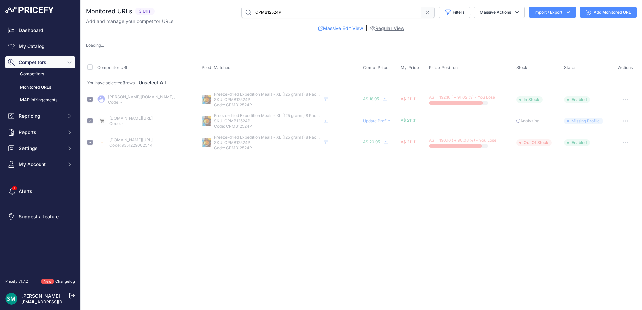
checkbox input "false"
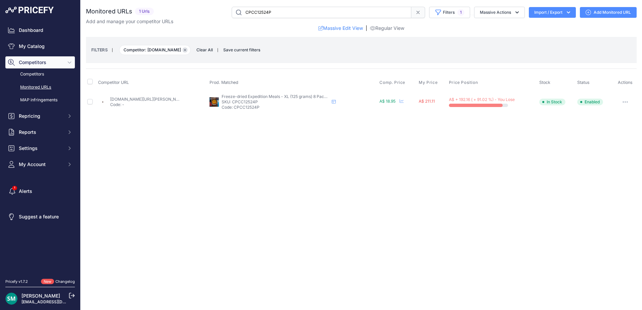
click at [186, 49] on icon "button" at bounding box center [185, 50] width 3 height 3
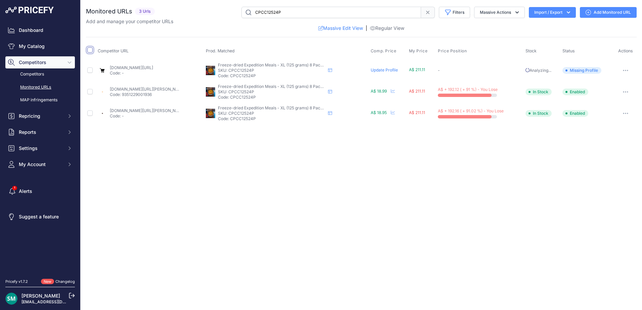
click at [91, 51] on input "checkbox" at bounding box center [89, 49] width 5 height 5
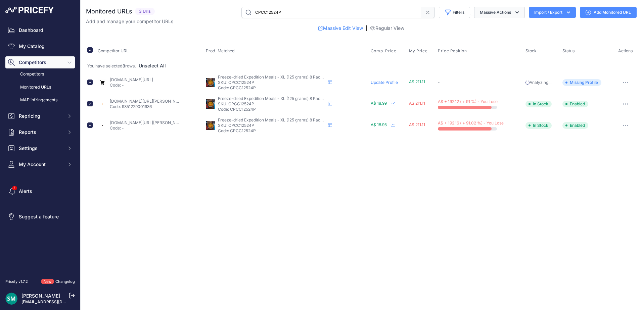
click at [486, 10] on button "Massive Actions" at bounding box center [499, 12] width 51 height 11
click at [499, 53] on button "Delete" at bounding box center [498, 52] width 54 height 12
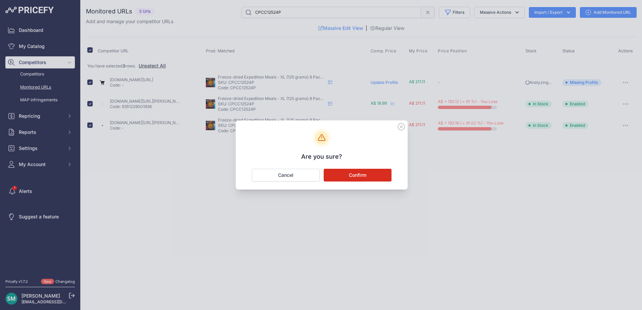
click at [372, 173] on button "Confirm" at bounding box center [358, 175] width 68 height 13
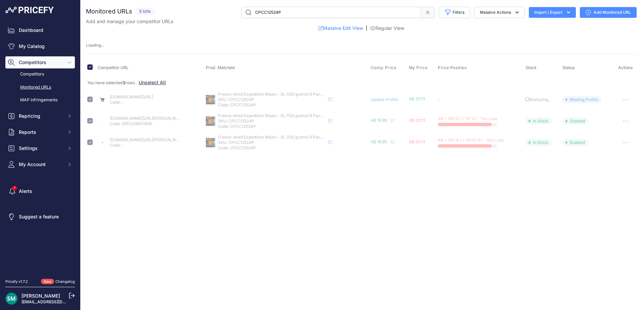
checkbox input "false"
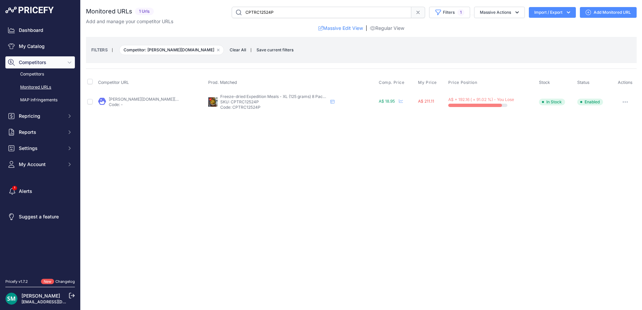
click at [197, 53] on span "Competitor: [PERSON_NAME][DOMAIN_NAME] Remove filter option" at bounding box center [171, 50] width 105 height 10
click at [217, 49] on icon "button" at bounding box center [218, 50] width 3 height 3
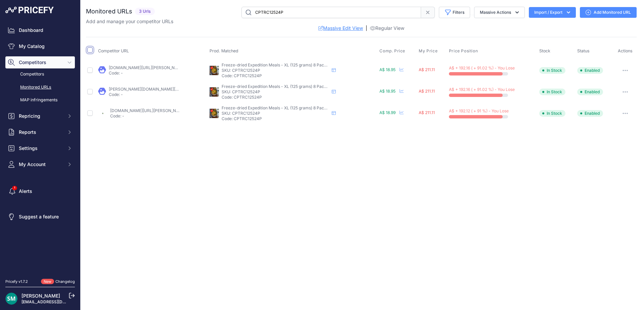
click at [89, 50] on input "checkbox" at bounding box center [89, 49] width 5 height 5
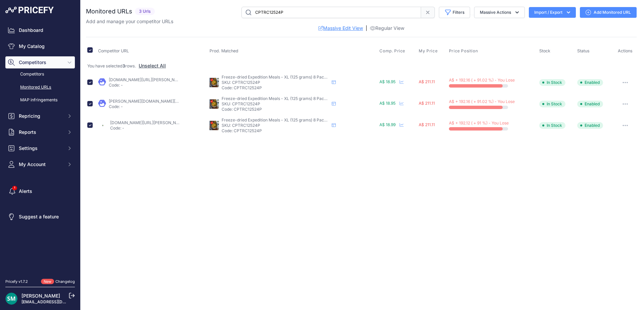
click at [502, 19] on div "Add and manage your competitor URLs" at bounding box center [361, 21] width 551 height 7
click at [506, 14] on button "Massive Actions" at bounding box center [499, 12] width 51 height 11
click at [516, 53] on button "Delete" at bounding box center [498, 52] width 54 height 12
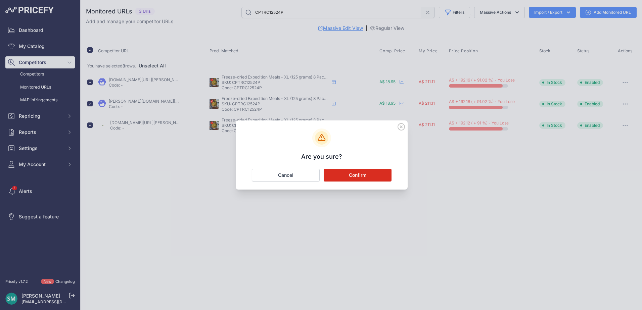
click at [376, 175] on button "Confirm" at bounding box center [358, 175] width 68 height 13
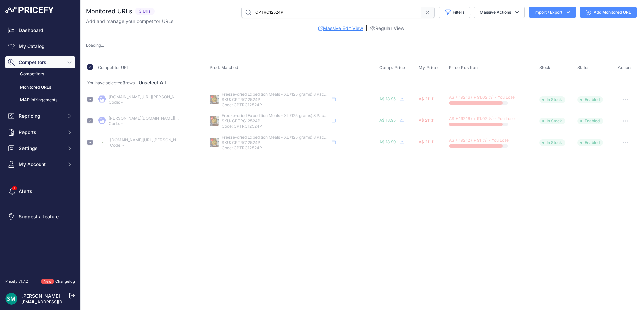
checkbox input "false"
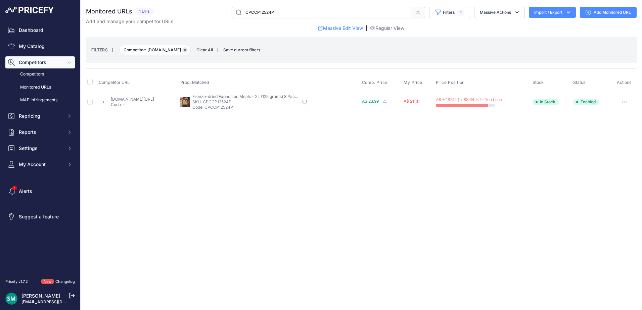
click at [184, 50] on icon "button" at bounding box center [185, 50] width 3 height 3
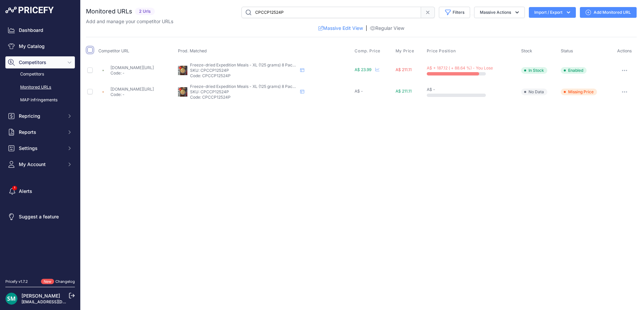
click at [90, 50] on input "checkbox" at bounding box center [89, 49] width 5 height 5
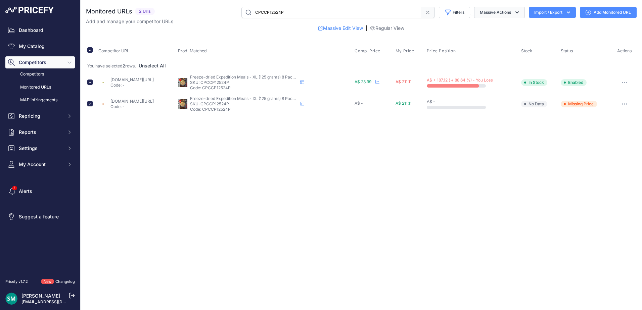
click at [507, 12] on button "Massive Actions" at bounding box center [499, 12] width 51 height 11
click at [510, 55] on button "Delete" at bounding box center [498, 52] width 54 height 12
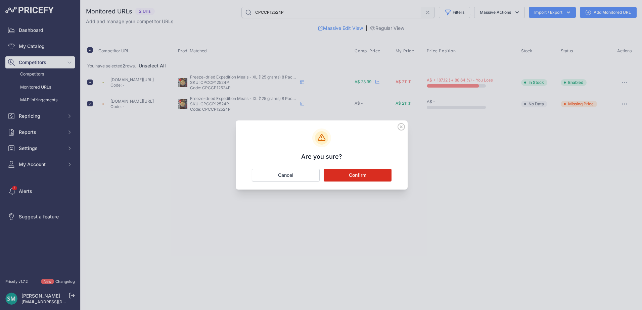
click at [364, 170] on button "Confirm" at bounding box center [358, 175] width 68 height 13
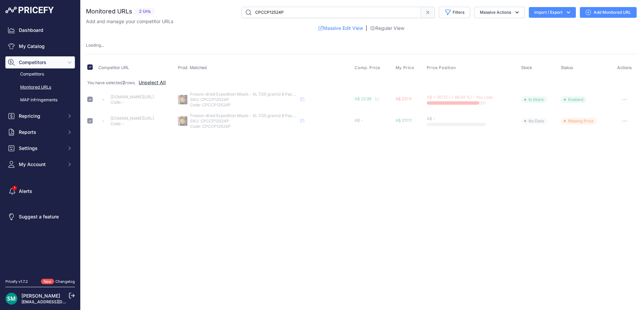
checkbox input "false"
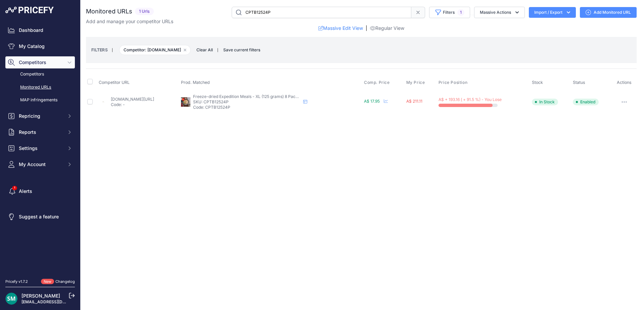
click at [177, 52] on span "Competitor: sherpa.com.au Remove filter option" at bounding box center [155, 50] width 72 height 10
click at [184, 50] on icon "button" at bounding box center [185, 50] width 2 height 2
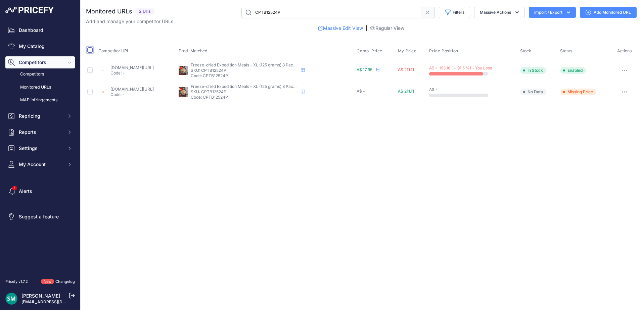
click at [88, 50] on input "checkbox" at bounding box center [89, 49] width 5 height 5
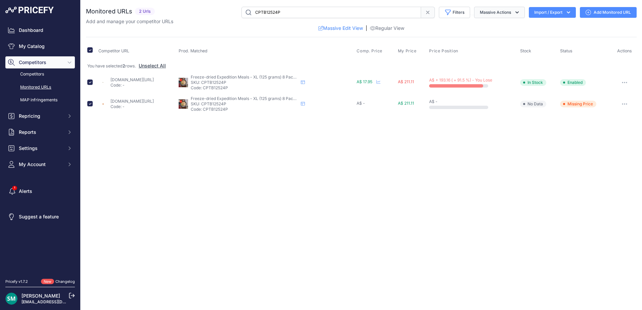
click at [507, 15] on button "Massive Actions" at bounding box center [499, 12] width 51 height 11
click at [510, 50] on button "Delete" at bounding box center [498, 52] width 54 height 12
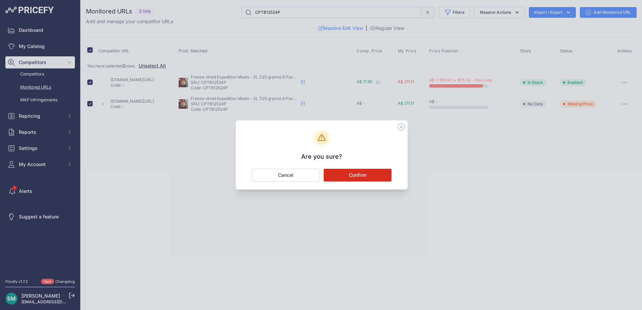
click at [381, 178] on button "Confirm" at bounding box center [358, 175] width 68 height 13
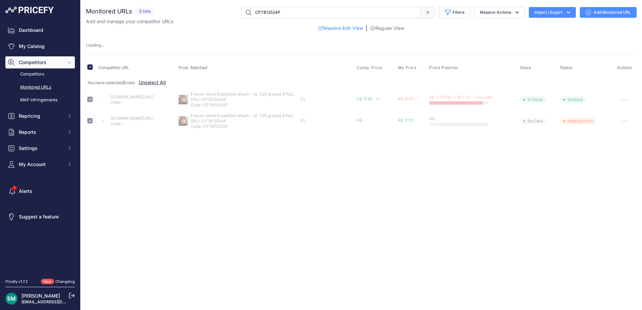
checkbox input "false"
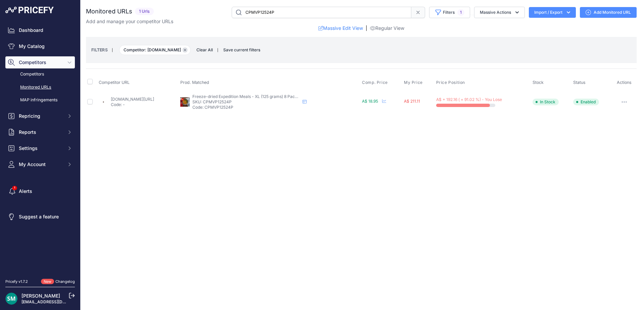
click at [186, 49] on icon "button" at bounding box center [185, 50] width 3 height 3
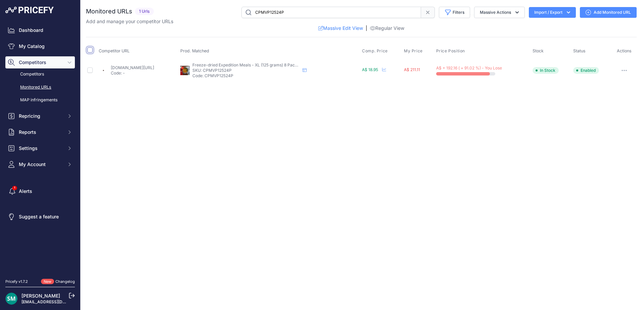
click at [90, 50] on input "checkbox" at bounding box center [89, 49] width 5 height 5
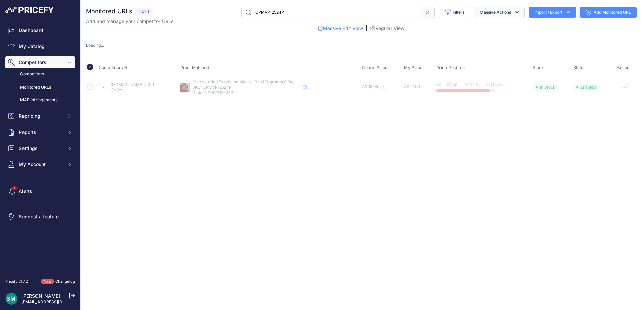
click at [511, 13] on button "Massive Actions" at bounding box center [499, 12] width 51 height 11
click at [504, 55] on button "Delete" at bounding box center [498, 52] width 54 height 12
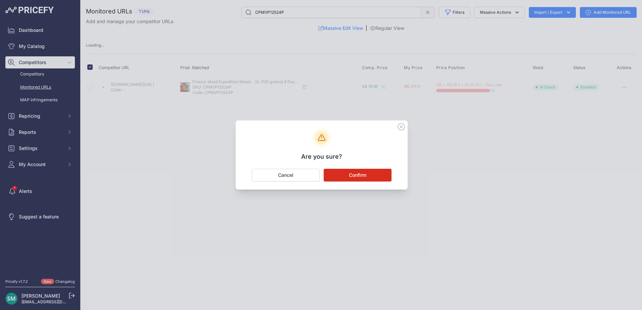
click at [369, 160] on h3 "Are you sure?" at bounding box center [322, 157] width 156 height 8
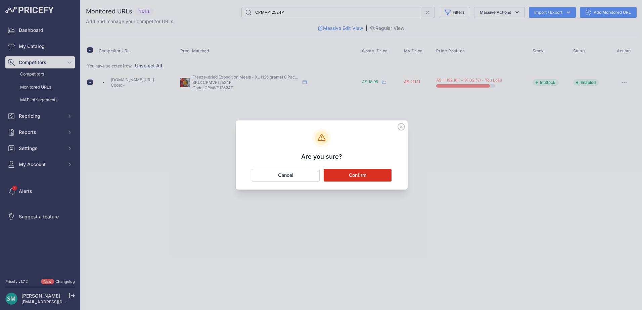
click at [366, 173] on button "Confirm" at bounding box center [358, 175] width 68 height 13
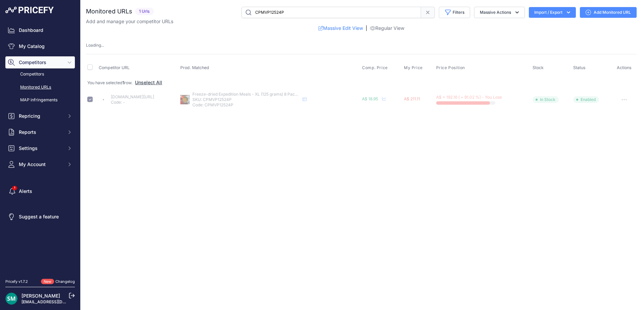
checkbox input "false"
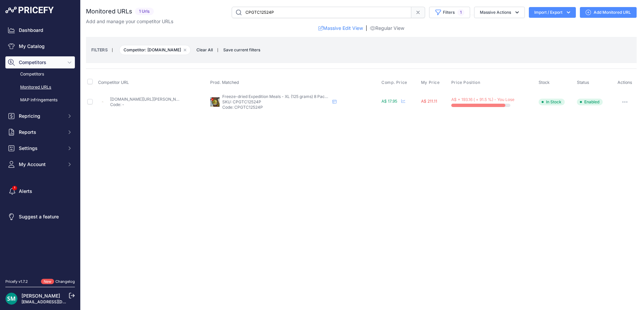
drag, startPoint x: 180, startPoint y: 52, endPoint x: 189, endPoint y: 54, distance: 9.9
click at [182, 52] on button "Remove filter option" at bounding box center [184, 49] width 5 height 5
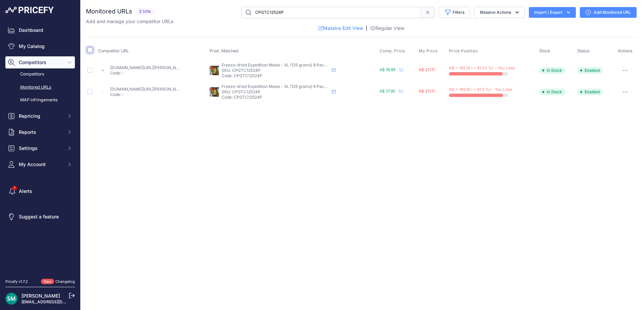
click at [91, 51] on input "checkbox" at bounding box center [89, 49] width 5 height 5
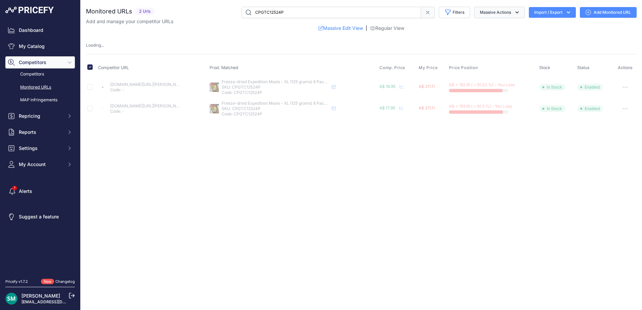
click at [502, 12] on button "Massive Actions" at bounding box center [499, 12] width 51 height 11
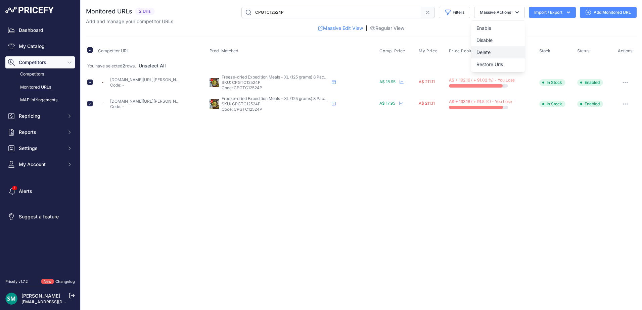
click at [503, 53] on button "Delete" at bounding box center [498, 52] width 54 height 12
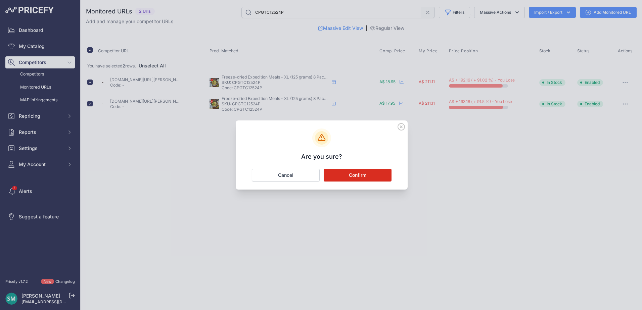
click at [375, 173] on button "Confirm" at bounding box center [358, 175] width 68 height 13
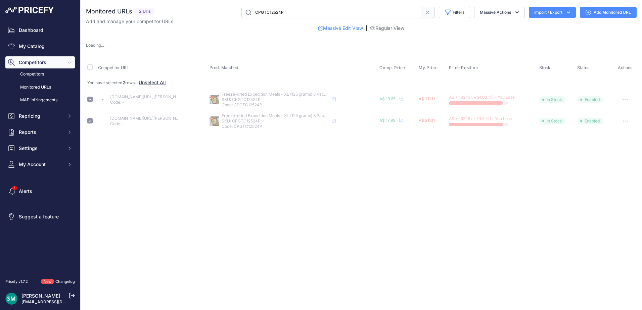
checkbox input "false"
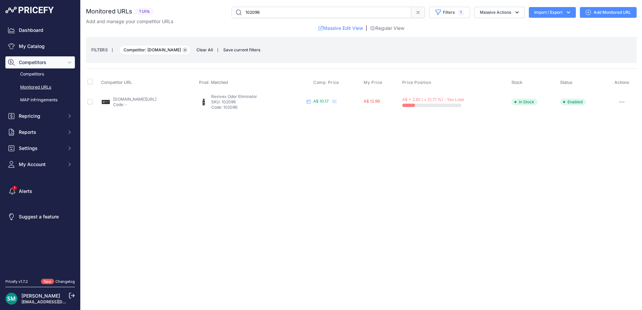
click at [186, 50] on icon "button" at bounding box center [185, 50] width 3 height 3
